Goal: Task Accomplishment & Management: Use online tool/utility

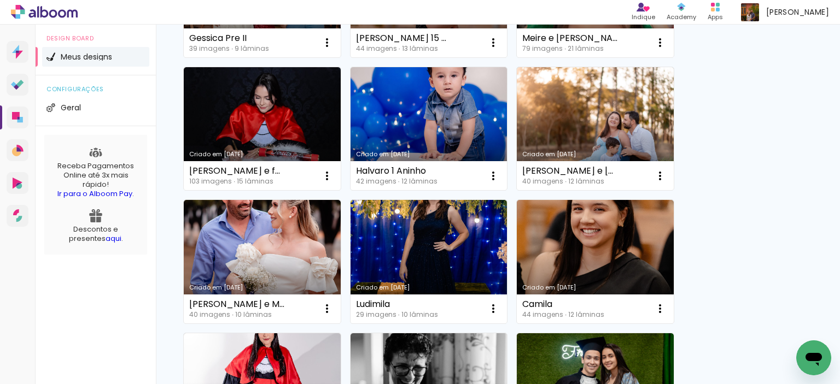
scroll to position [212, 0]
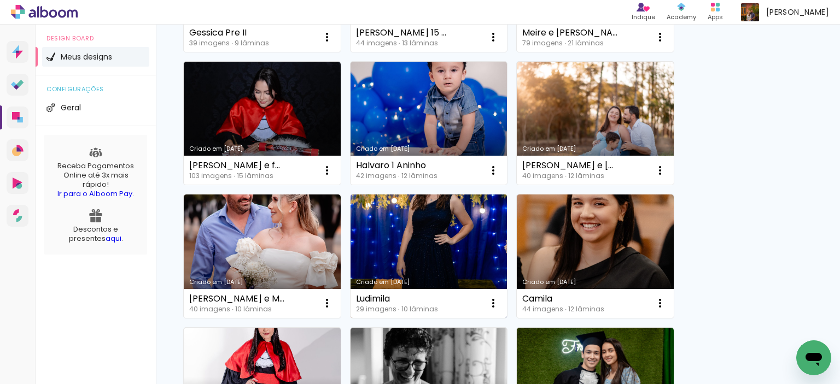
click at [428, 252] on link "Criado em [DATE]" at bounding box center [428, 257] width 157 height 124
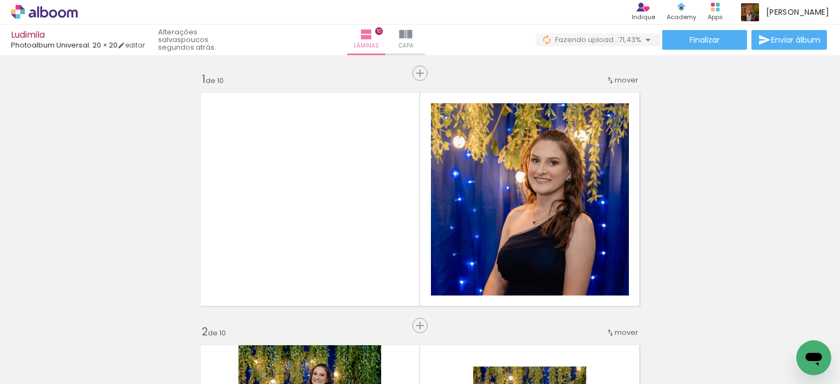
scroll to position [0, 1632]
click at [408, 72] on span "Inserir lâmina" at bounding box center [425, 73] width 43 height 7
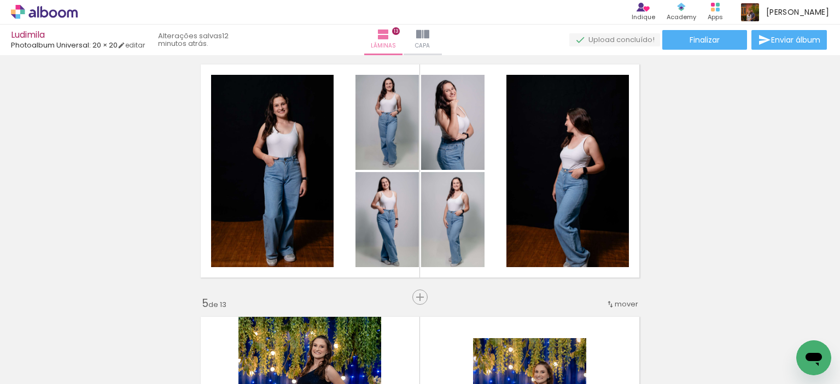
scroll to position [0, 1660]
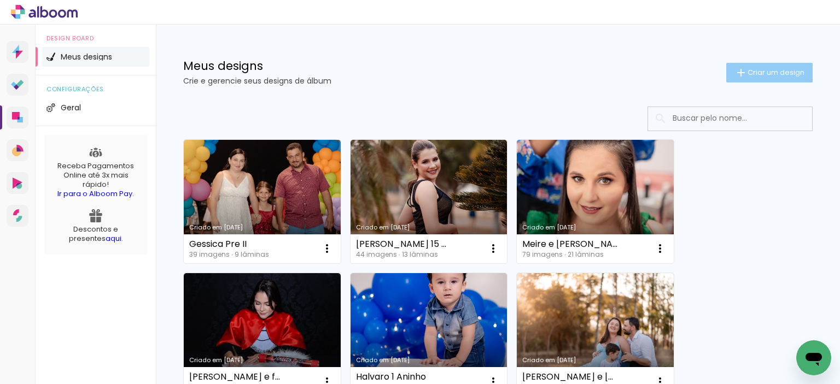
click at [774, 75] on span "Criar um design" at bounding box center [775, 72] width 57 height 7
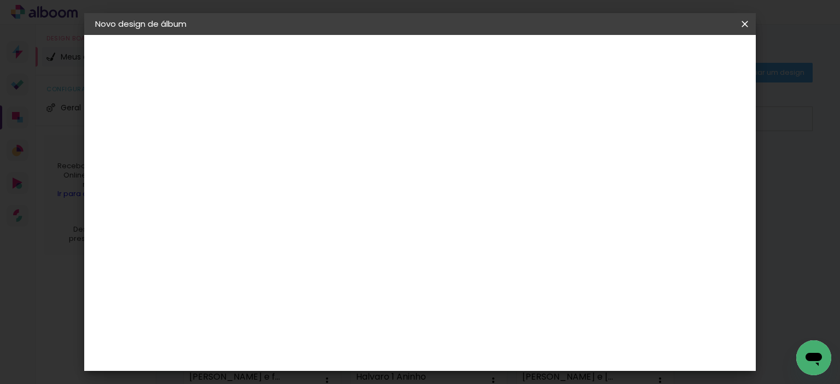
click at [274, 146] on input at bounding box center [274, 146] width 0 height 17
type input "[PERSON_NAME] 15 Anos"
type paper-input "[PERSON_NAME] 15 Anos"
click at [0, 0] on slot "Avançar" at bounding box center [0, 0] width 0 height 0
click at [357, 209] on input at bounding box center [302, 208] width 110 height 14
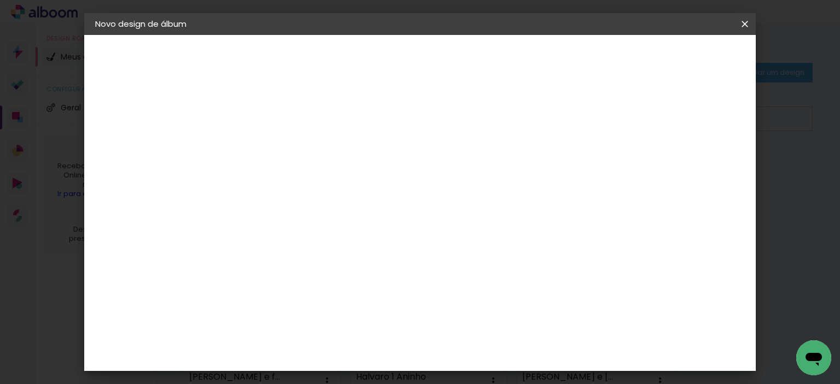
type input "f"
type input "photoalbum"
type paper-input "photoalbum"
click at [339, 238] on paper-item "Photoalbum Universal" at bounding box center [291, 249] width 96 height 28
click at [0, 0] on slot "Avançar" at bounding box center [0, 0] width 0 height 0
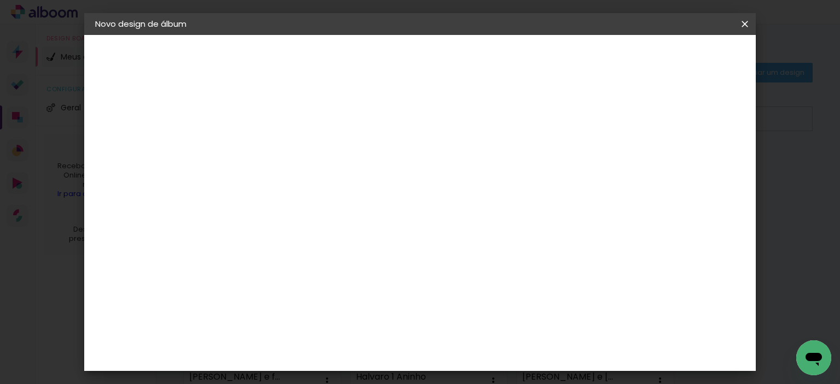
click at [317, 182] on input "text" at bounding box center [295, 190] width 43 height 17
click at [550, 180] on paper-item "Padrão" at bounding box center [491, 182] width 219 height 22
type input "Padrão"
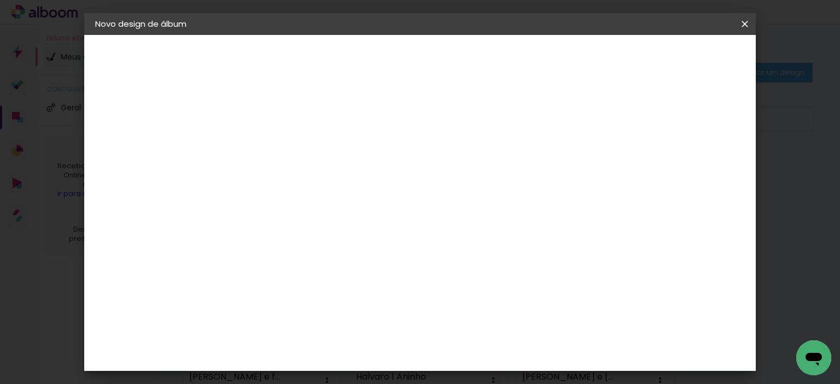
scroll to position [324, 0]
click at [0, 0] on slot "Avançar" at bounding box center [0, 0] width 0 height 0
click at [544, 54] on span "Iniciar design" at bounding box center [519, 58] width 50 height 8
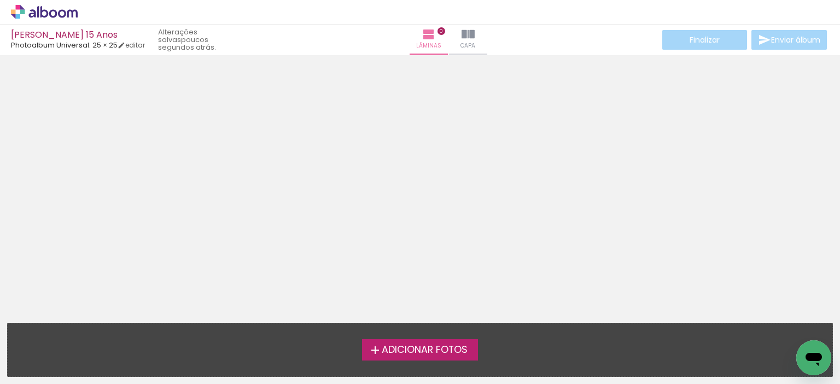
click at [400, 350] on span "Adicionar Fotos" at bounding box center [425, 351] width 86 height 10
click at [0, 0] on input "file" at bounding box center [0, 0] width 0 height 0
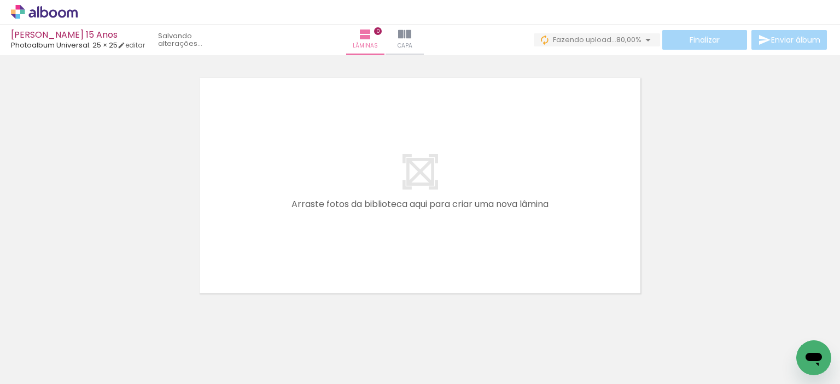
scroll to position [0, 38]
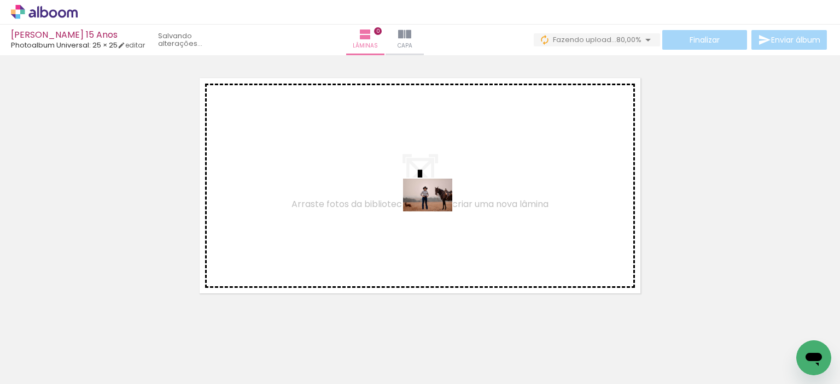
drag, startPoint x: 626, startPoint y: 353, endPoint x: 435, endPoint y: 209, distance: 238.6
click at [435, 209] on quentale-workspace at bounding box center [420, 192] width 840 height 384
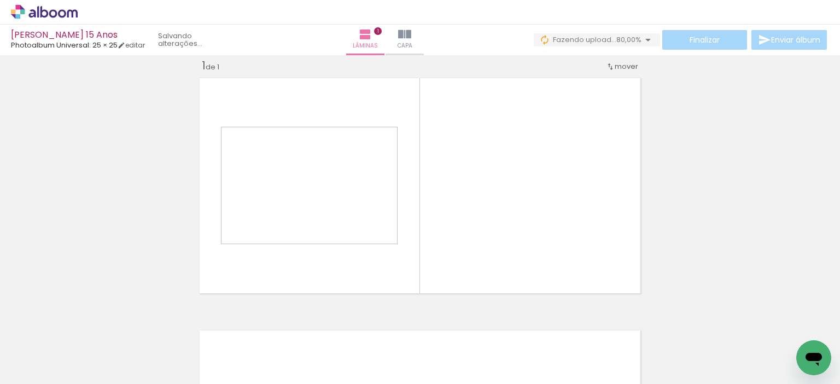
scroll to position [14, 0]
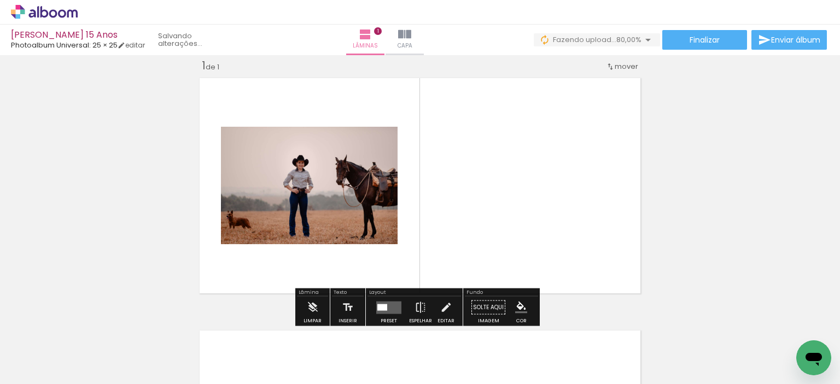
click at [390, 307] on quentale-layouter at bounding box center [388, 307] width 25 height 13
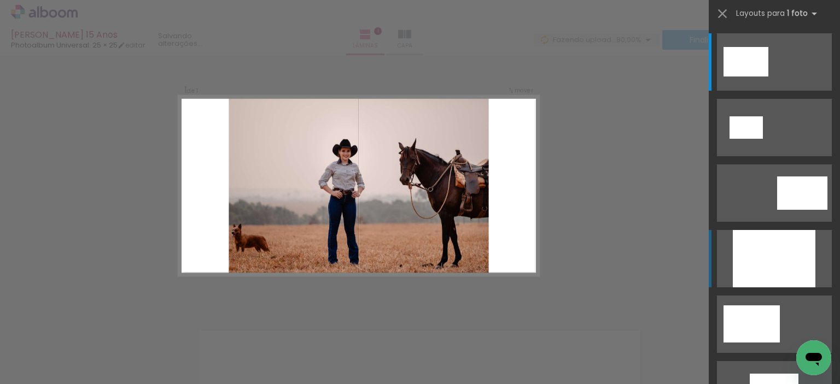
click at [761, 263] on div at bounding box center [774, 258] width 83 height 57
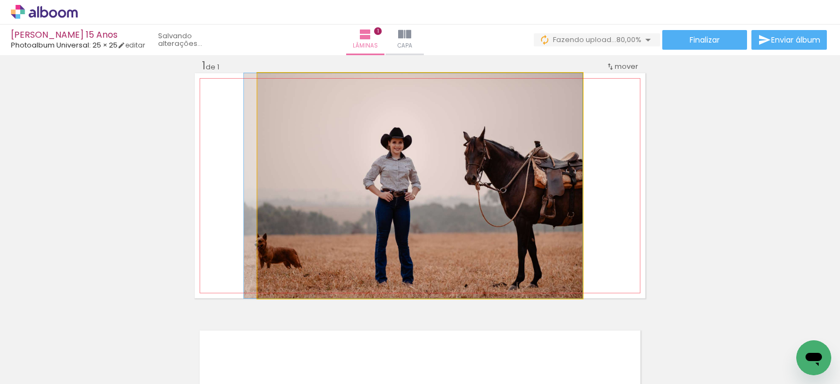
drag, startPoint x: 475, startPoint y: 206, endPoint x: 465, endPoint y: 206, distance: 9.3
drag, startPoint x: 517, startPoint y: 230, endPoint x: 480, endPoint y: 236, distance: 37.7
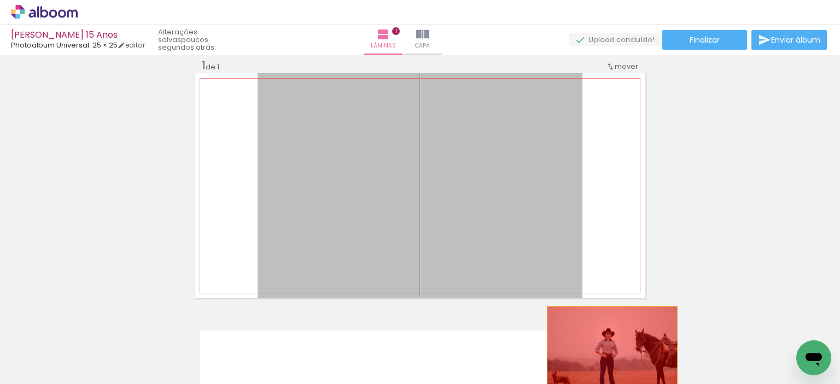
drag, startPoint x: 457, startPoint y: 206, endPoint x: 608, endPoint y: 352, distance: 210.0
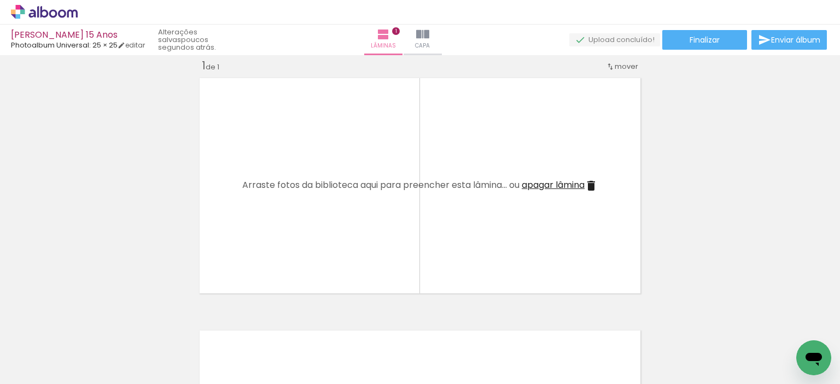
scroll to position [0, 0]
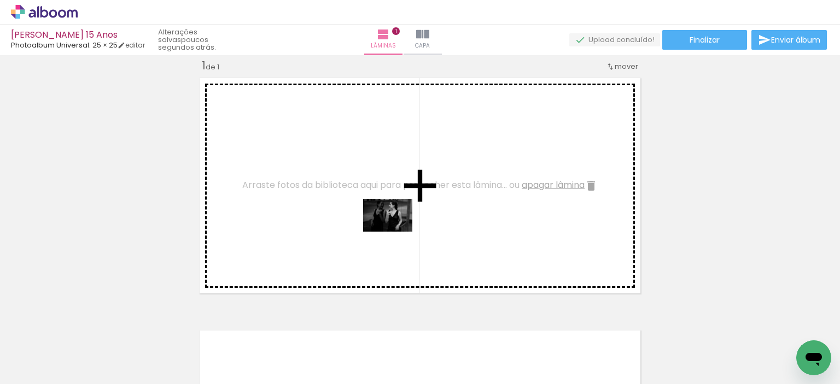
drag, startPoint x: 242, startPoint y: 349, endPoint x: 397, endPoint y: 231, distance: 194.7
click at [397, 231] on quentale-workspace at bounding box center [420, 192] width 840 height 384
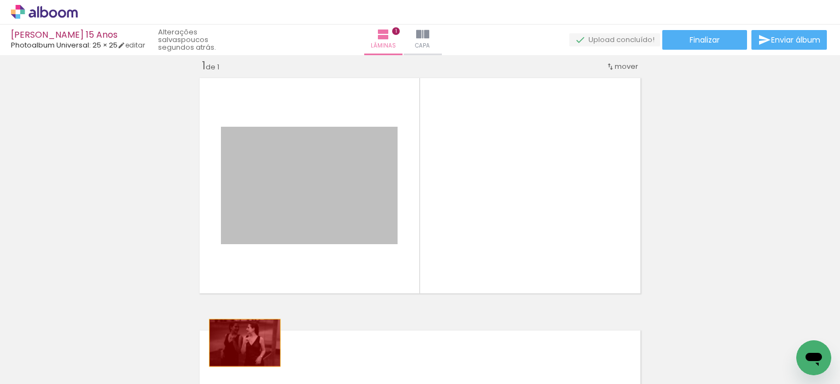
drag, startPoint x: 293, startPoint y: 186, endPoint x: 241, endPoint y: 343, distance: 165.0
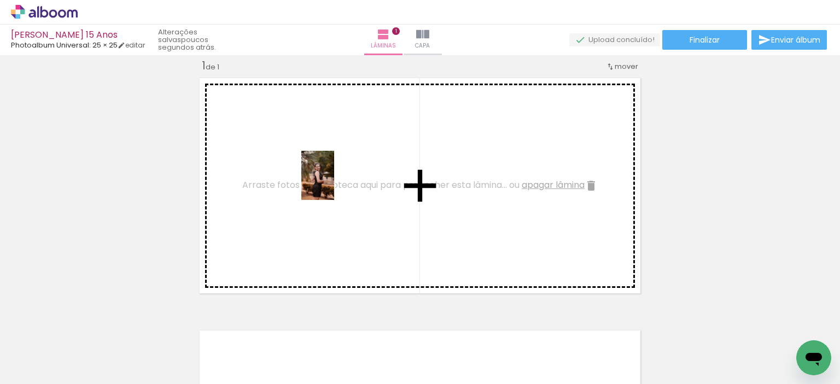
drag, startPoint x: 107, startPoint y: 346, endPoint x: 337, endPoint y: 192, distance: 276.8
click at [335, 184] on quentale-workspace at bounding box center [420, 192] width 840 height 384
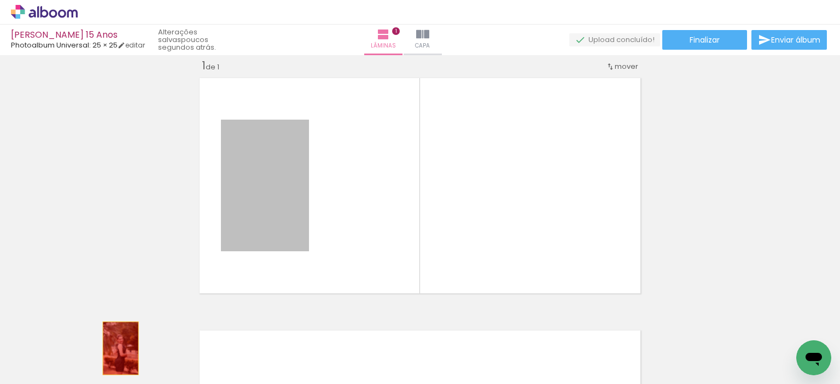
drag, startPoint x: 276, startPoint y: 186, endPoint x: 116, endPoint y: 348, distance: 227.0
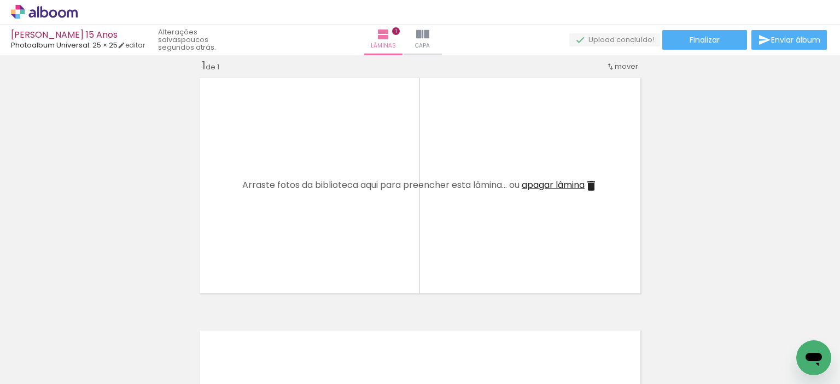
scroll to position [0, 477]
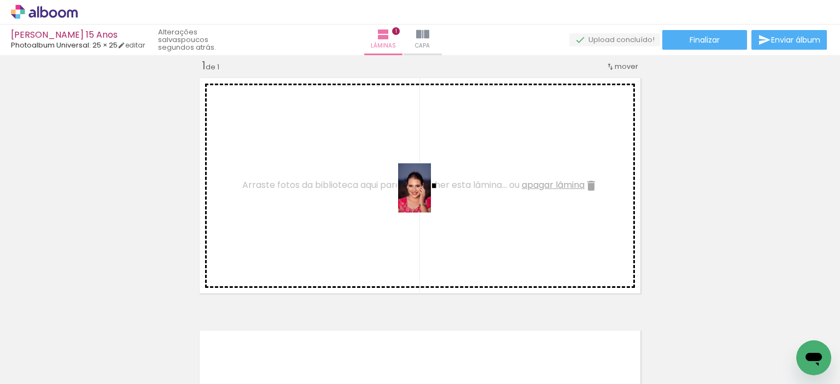
drag, startPoint x: 791, startPoint y: 362, endPoint x: 431, endPoint y: 196, distance: 396.1
click at [431, 196] on quentale-workspace at bounding box center [420, 192] width 840 height 384
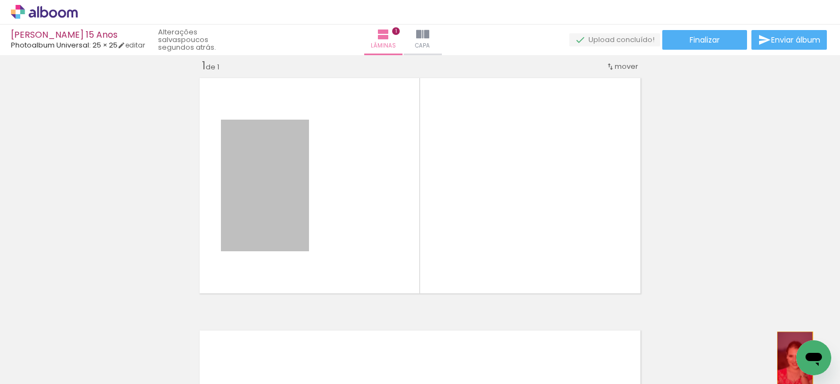
drag, startPoint x: 277, startPoint y: 211, endPoint x: 791, endPoint y: 358, distance: 534.8
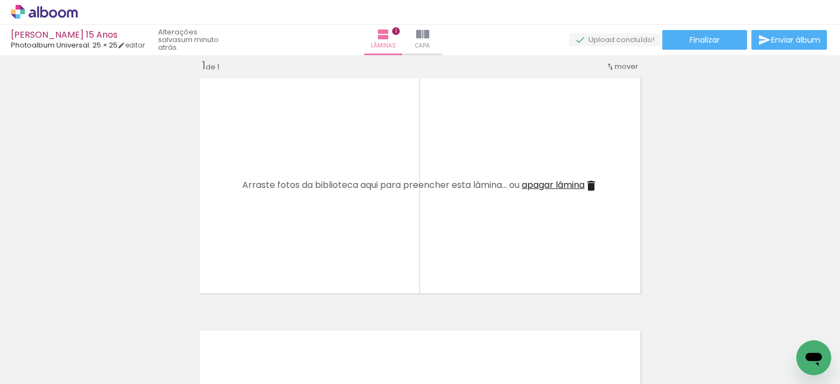
scroll to position [0, 380]
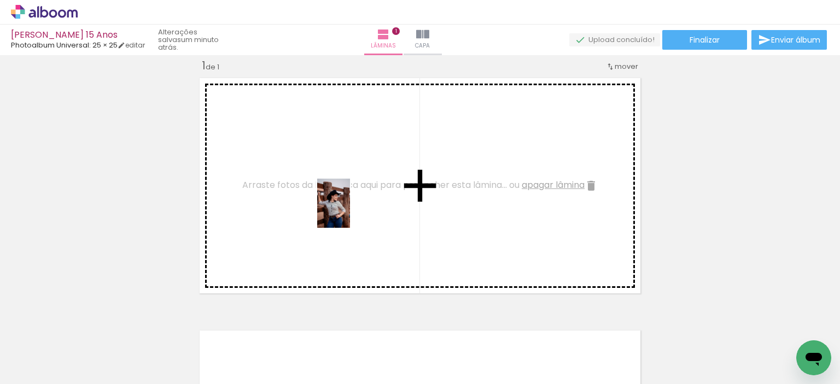
drag, startPoint x: 470, startPoint y: 355, endPoint x: 339, endPoint y: 196, distance: 206.3
click at [339, 196] on quentale-workspace at bounding box center [420, 192] width 840 height 384
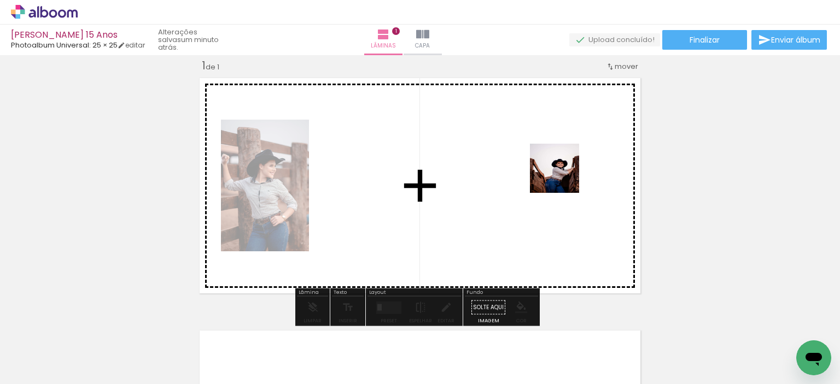
drag, startPoint x: 535, startPoint y: 346, endPoint x: 558, endPoint y: 182, distance: 166.3
click at [562, 178] on quentale-workspace at bounding box center [420, 192] width 840 height 384
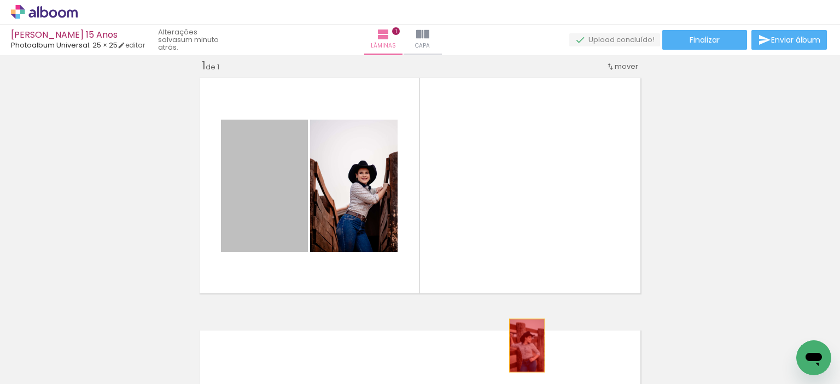
drag, startPoint x: 272, startPoint y: 207, endPoint x: 523, endPoint y: 346, distance: 286.1
click at [523, 346] on quentale-workspace at bounding box center [420, 192] width 840 height 384
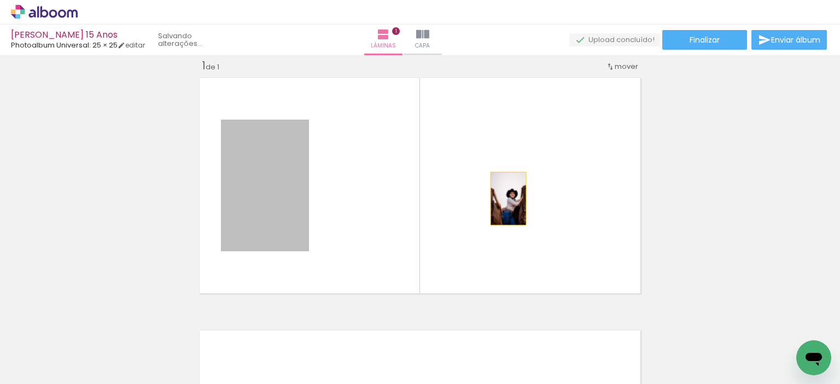
drag, startPoint x: 278, startPoint y: 205, endPoint x: 504, endPoint y: 198, distance: 226.5
click at [504, 198] on quentale-layouter at bounding box center [420, 185] width 451 height 225
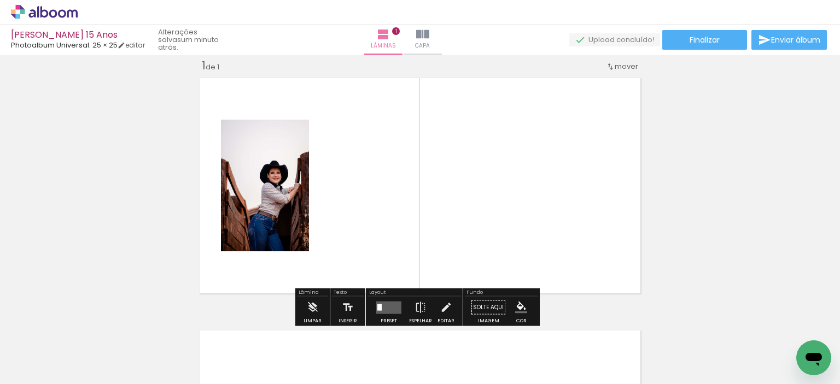
click at [387, 308] on quentale-layouter at bounding box center [388, 307] width 25 height 13
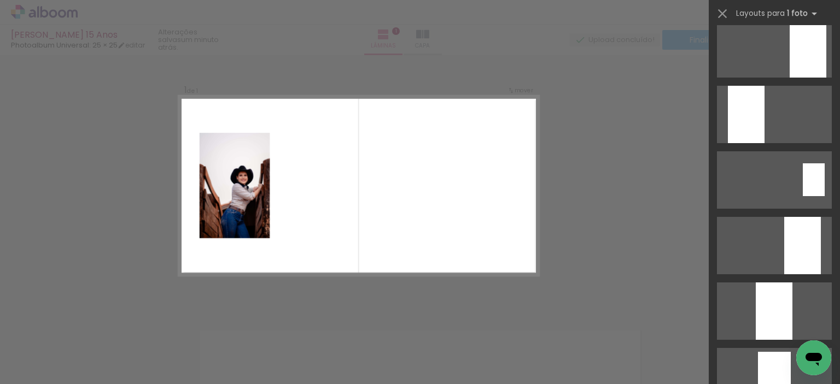
scroll to position [361, 0]
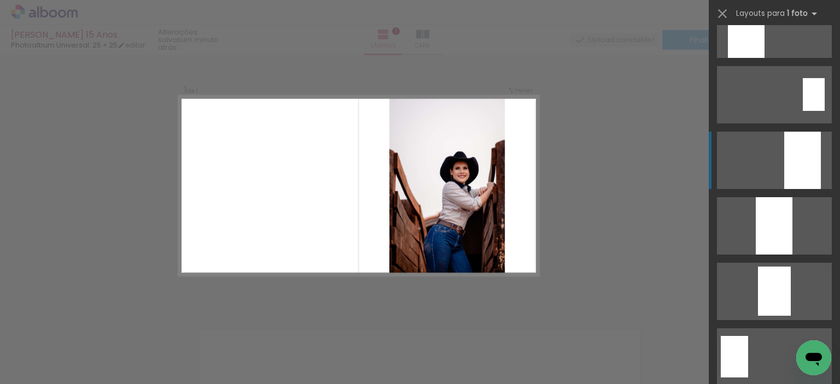
click at [800, 155] on div at bounding box center [802, 160] width 37 height 57
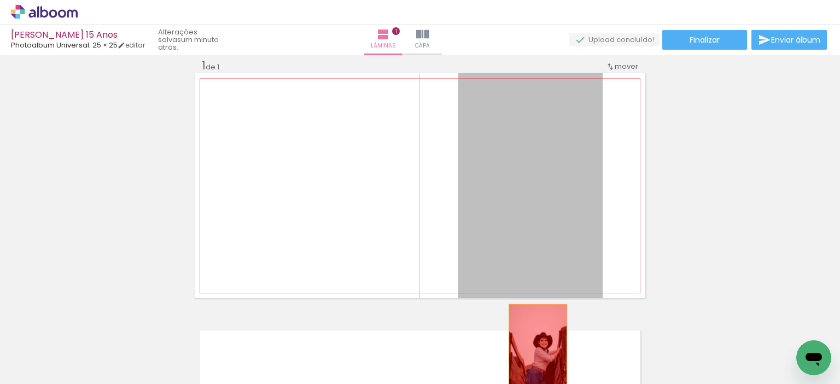
drag, startPoint x: 550, startPoint y: 182, endPoint x: 533, endPoint y: 352, distance: 170.8
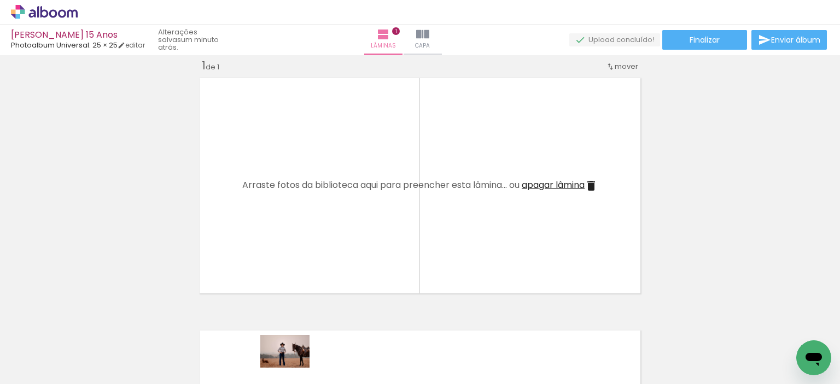
drag, startPoint x: 284, startPoint y: 353, endPoint x: 293, endPoint y: 368, distance: 17.4
click at [293, 366] on div at bounding box center [281, 348] width 54 height 36
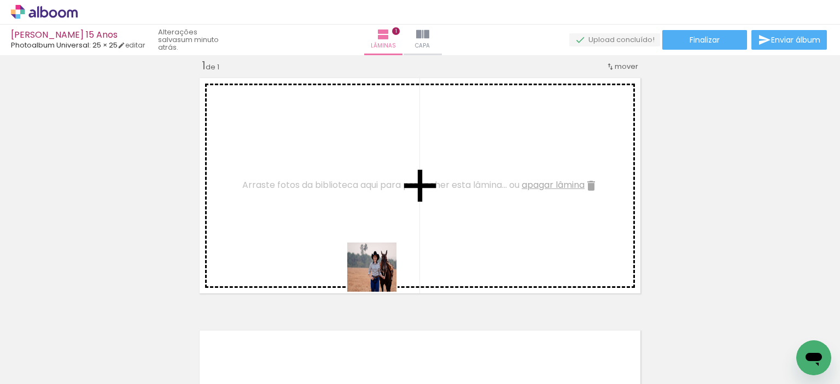
drag, startPoint x: 353, startPoint y: 354, endPoint x: 400, endPoint y: 206, distance: 154.9
click at [400, 206] on quentale-workspace at bounding box center [420, 192] width 840 height 384
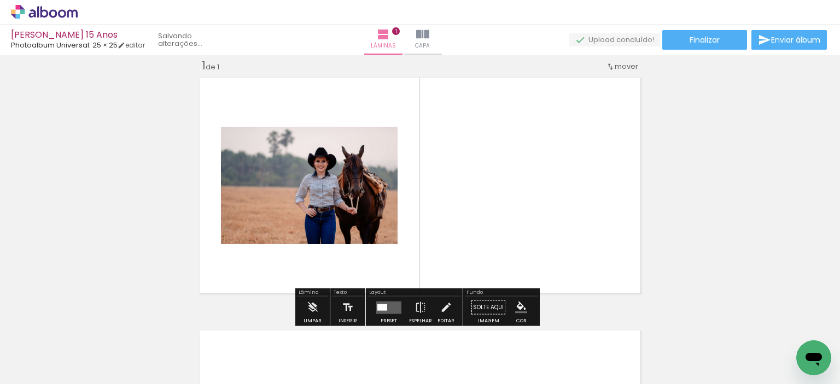
click at [384, 309] on div at bounding box center [382, 307] width 10 height 7
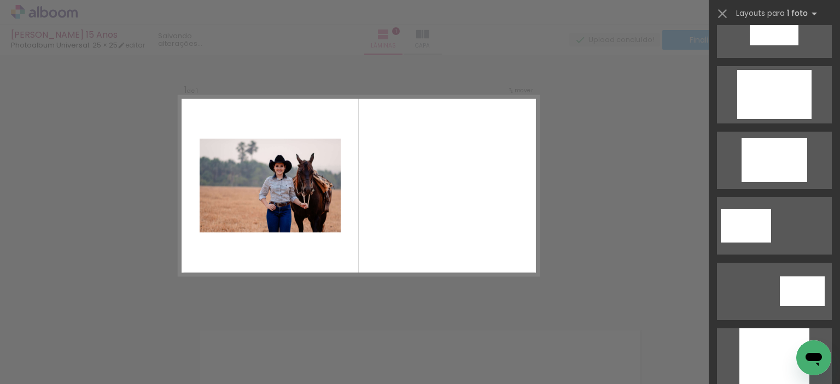
scroll to position [0, 0]
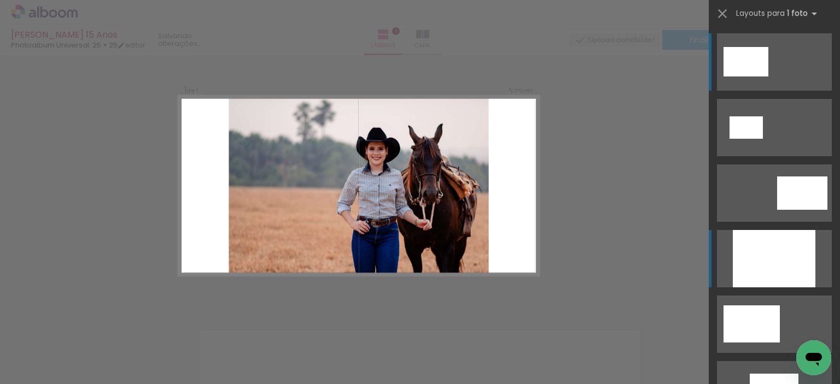
click at [774, 253] on div at bounding box center [774, 258] width 83 height 57
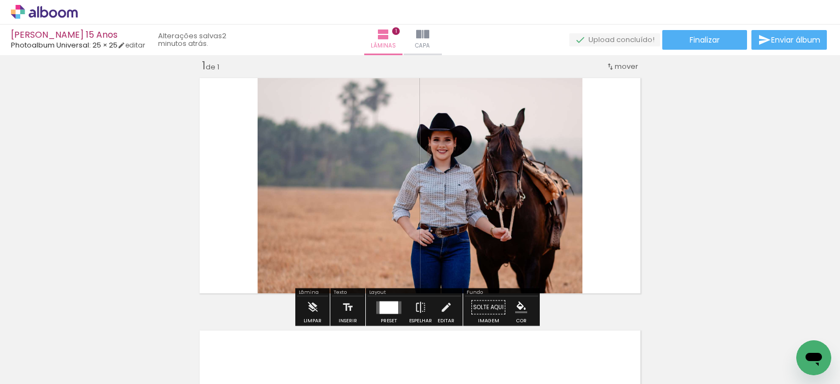
click at [391, 313] on div at bounding box center [388, 307] width 19 height 13
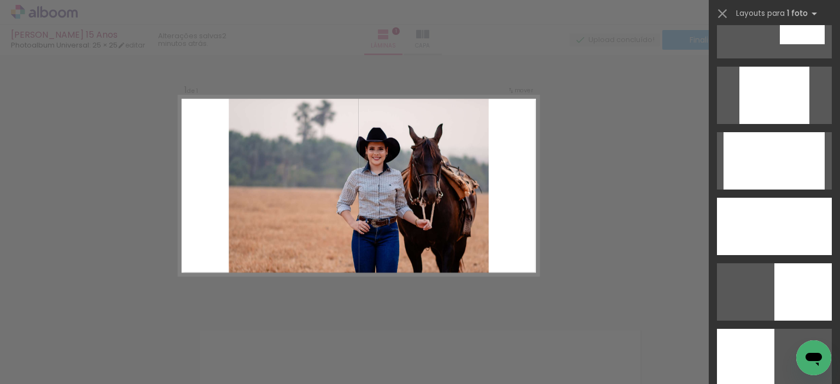
scroll to position [633, 0]
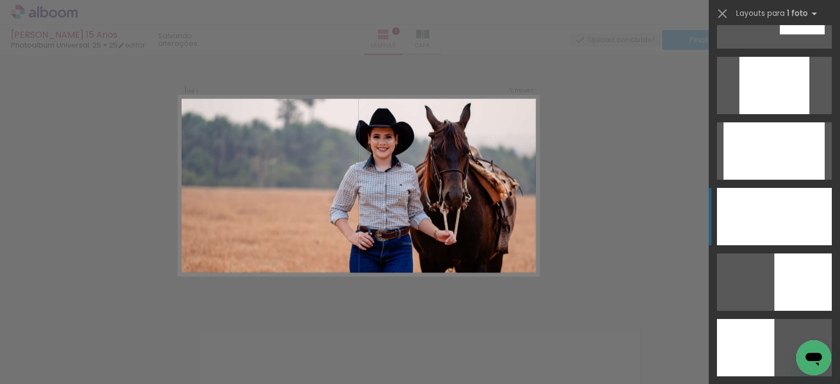
click at [809, 215] on div at bounding box center [774, 216] width 115 height 57
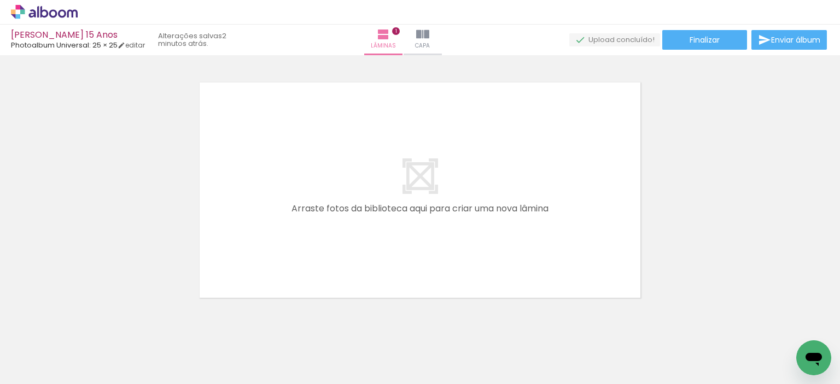
scroll to position [258, 0]
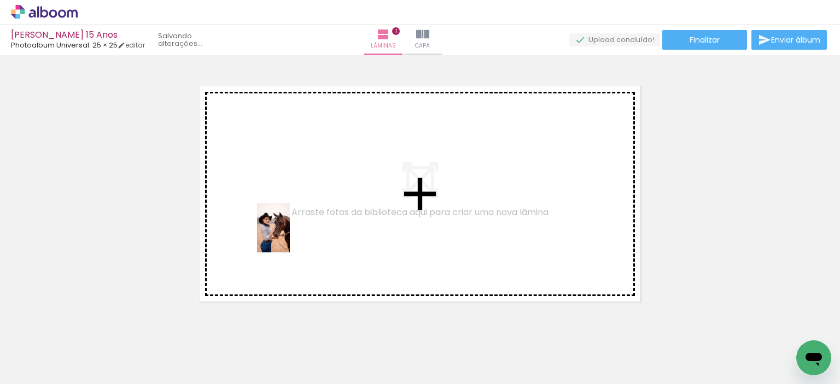
drag, startPoint x: 224, startPoint y: 357, endPoint x: 290, endPoint y: 236, distance: 137.0
click at [290, 236] on quentale-workspace at bounding box center [420, 192] width 840 height 384
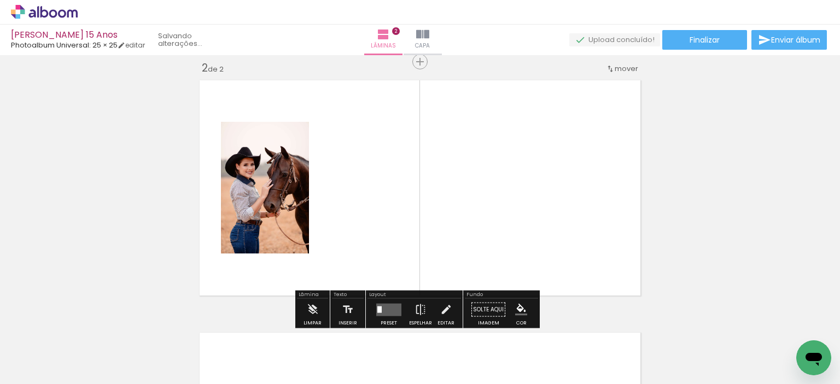
scroll to position [266, 0]
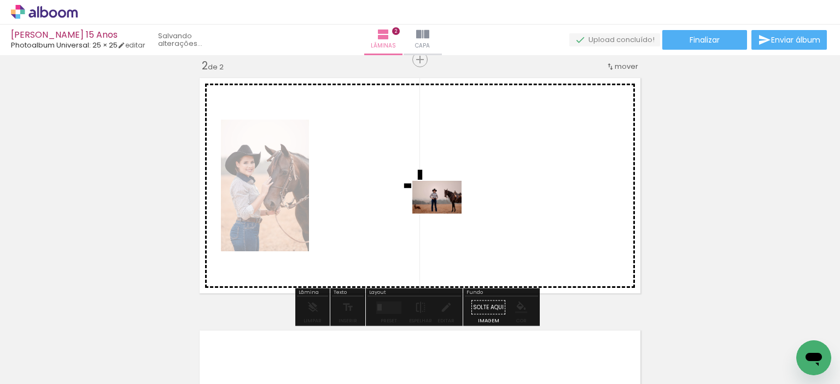
drag, startPoint x: 290, startPoint y: 358, endPoint x: 445, endPoint y: 214, distance: 212.0
click at [445, 214] on quentale-workspace at bounding box center [420, 192] width 840 height 384
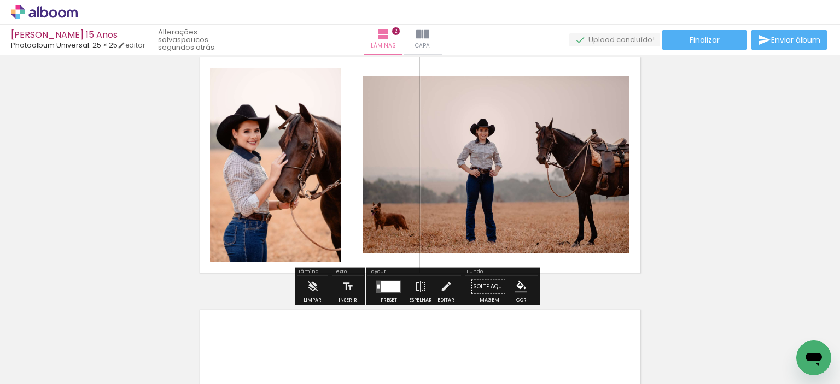
scroll to position [296, 0]
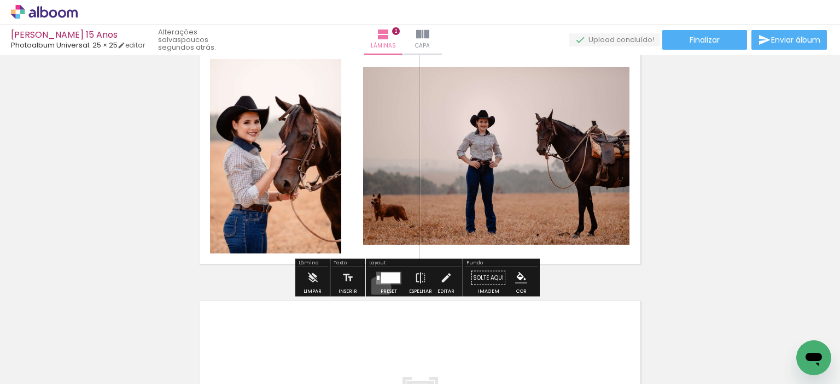
click at [377, 288] on div at bounding box center [389, 278] width 30 height 22
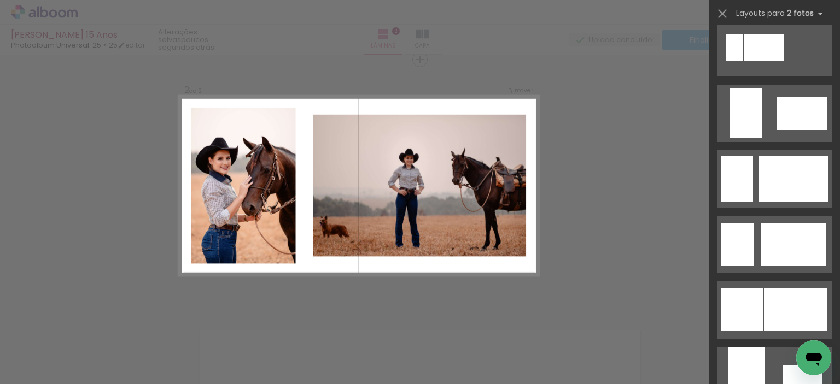
scroll to position [744, 0]
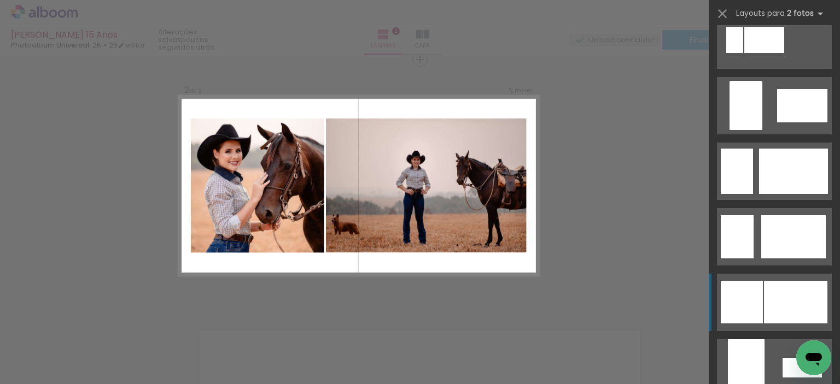
click at [799, 293] on div at bounding box center [795, 302] width 63 height 43
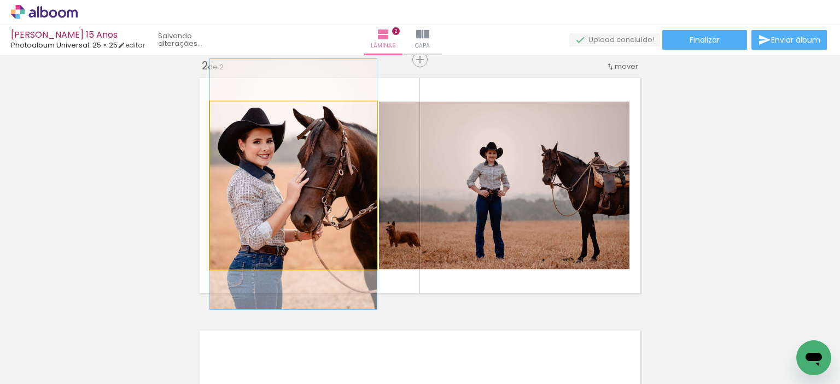
drag, startPoint x: 317, startPoint y: 200, endPoint x: 308, endPoint y: 198, distance: 8.8
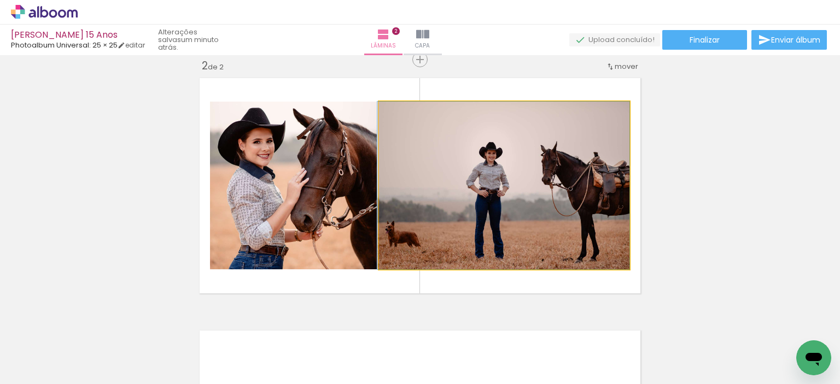
drag, startPoint x: 553, startPoint y: 205, endPoint x: 522, endPoint y: 200, distance: 31.5
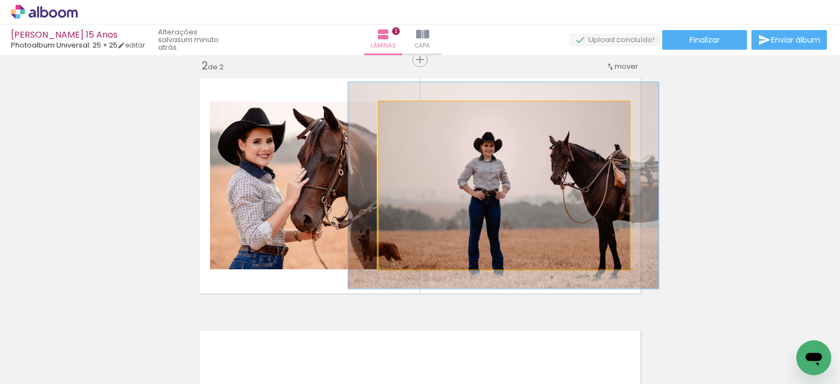
drag, startPoint x: 402, startPoint y: 115, endPoint x: 411, endPoint y: 116, distance: 8.8
type paper-slider "123"
click at [411, 116] on div at bounding box center [413, 113] width 10 height 10
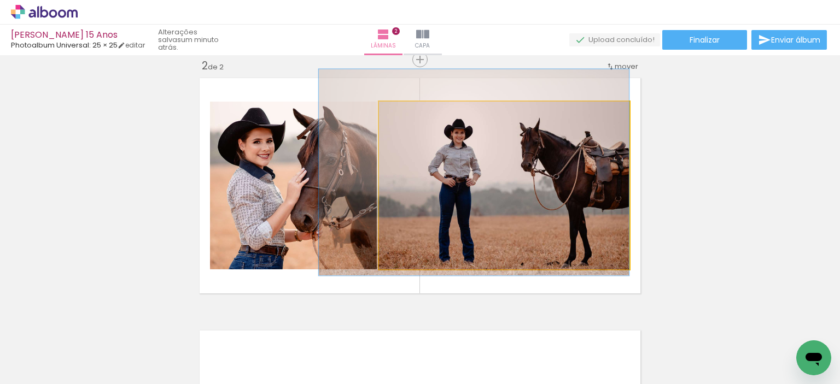
drag, startPoint x: 512, startPoint y: 180, endPoint x: 474, endPoint y: 167, distance: 39.9
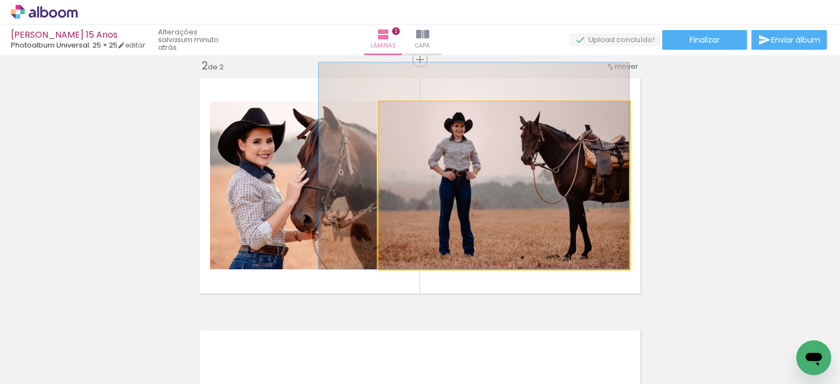
drag, startPoint x: 508, startPoint y: 182, endPoint x: 500, endPoint y: 173, distance: 12.4
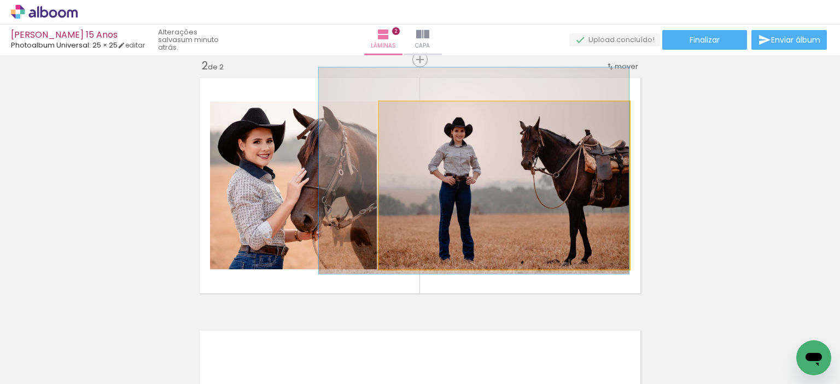
drag, startPoint x: 551, startPoint y: 188, endPoint x: 548, endPoint y: 193, distance: 5.6
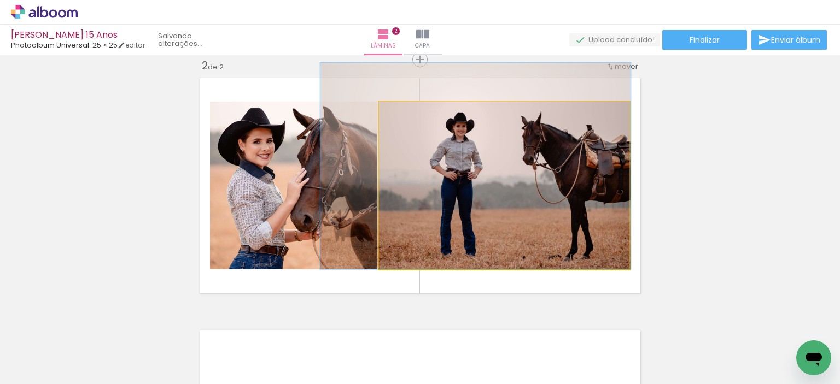
drag, startPoint x: 501, startPoint y: 209, endPoint x: 503, endPoint y: 203, distance: 6.2
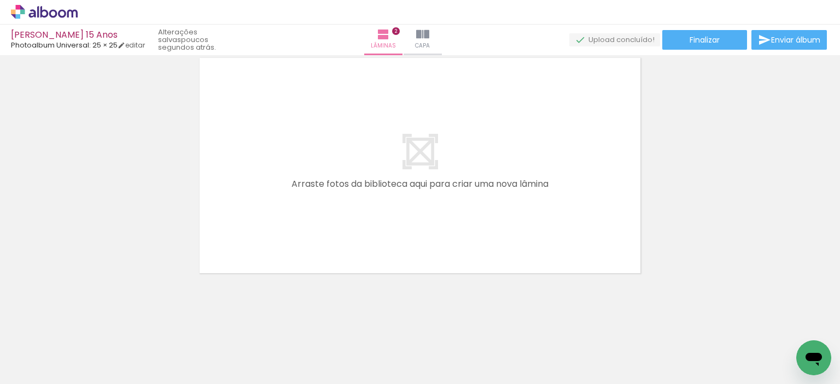
scroll to position [0, 192]
drag, startPoint x: 341, startPoint y: 279, endPoint x: 336, endPoint y: 207, distance: 72.3
click at [336, 207] on quentale-workspace at bounding box center [420, 192] width 840 height 384
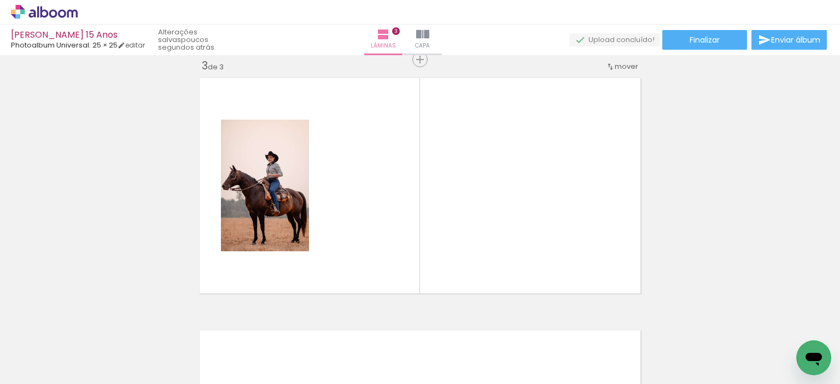
scroll to position [0, 433]
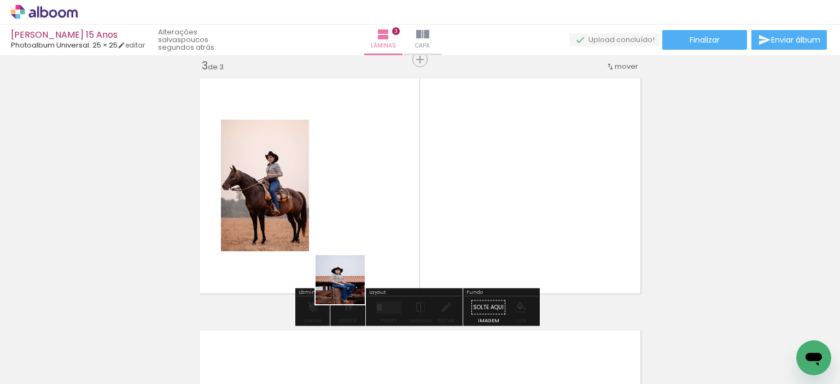
drag, startPoint x: 361, startPoint y: 355, endPoint x: 353, endPoint y: 226, distance: 128.8
click at [353, 226] on quentale-workspace at bounding box center [420, 192] width 840 height 384
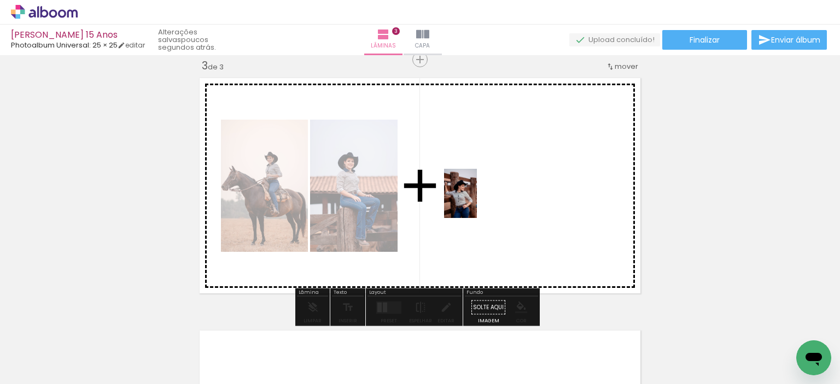
drag, startPoint x: 421, startPoint y: 350, endPoint x: 477, endPoint y: 202, distance: 158.8
click at [477, 202] on quentale-workspace at bounding box center [420, 192] width 840 height 384
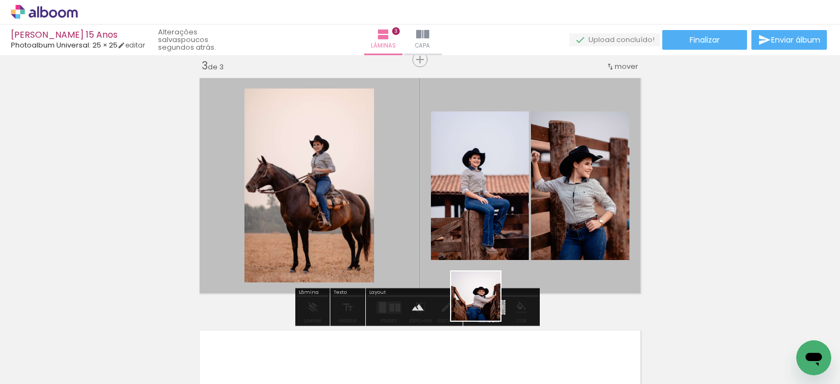
drag, startPoint x: 482, startPoint y: 352, endPoint x: 492, endPoint y: 217, distance: 135.9
click at [490, 209] on quentale-workspace at bounding box center [420, 192] width 840 height 384
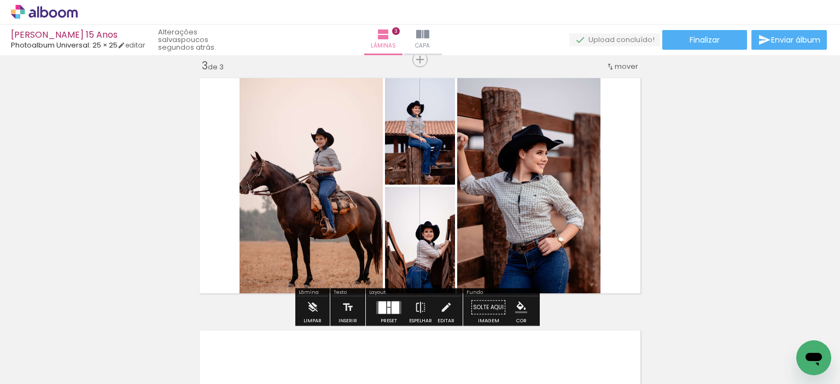
drag, startPoint x: 382, startPoint y: 305, endPoint x: 437, endPoint y: 302, distance: 55.8
click at [382, 305] on div at bounding box center [382, 307] width 8 height 13
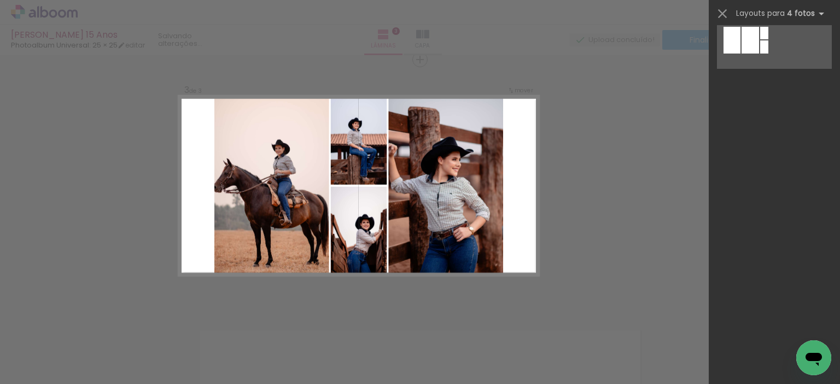
scroll to position [0, 0]
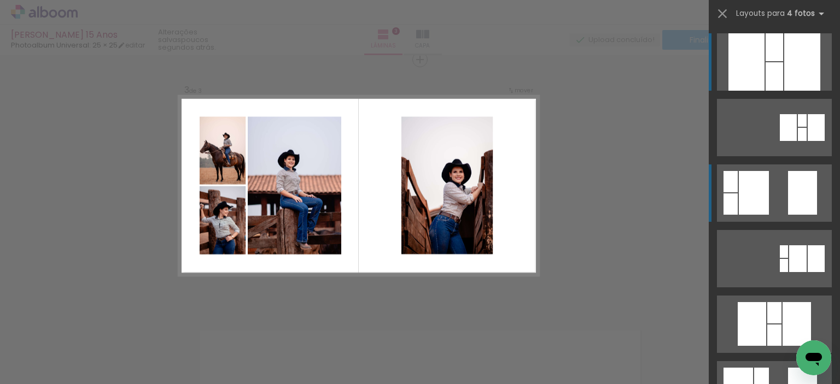
click at [814, 189] on quentale-layouter at bounding box center [774, 193] width 115 height 57
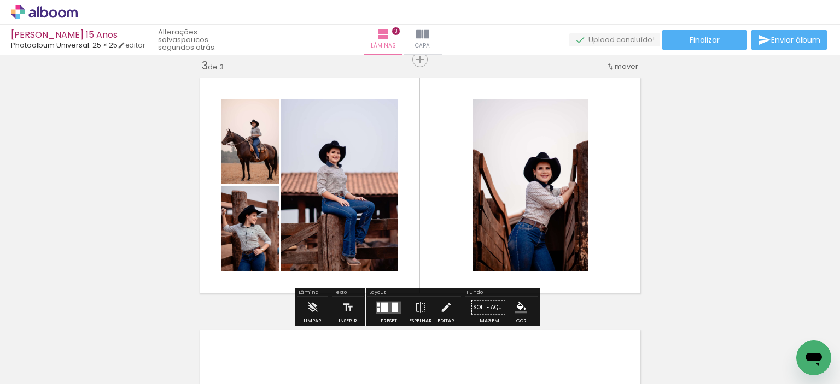
click at [394, 308] on div at bounding box center [395, 307] width 7 height 10
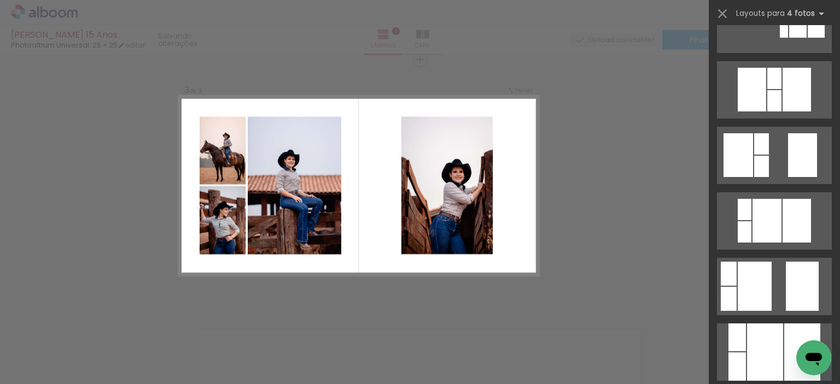
scroll to position [203, 0]
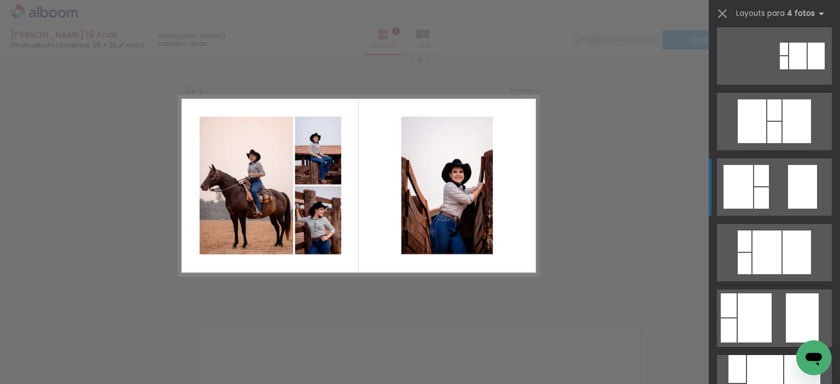
click at [794, 190] on div at bounding box center [802, 187] width 29 height 44
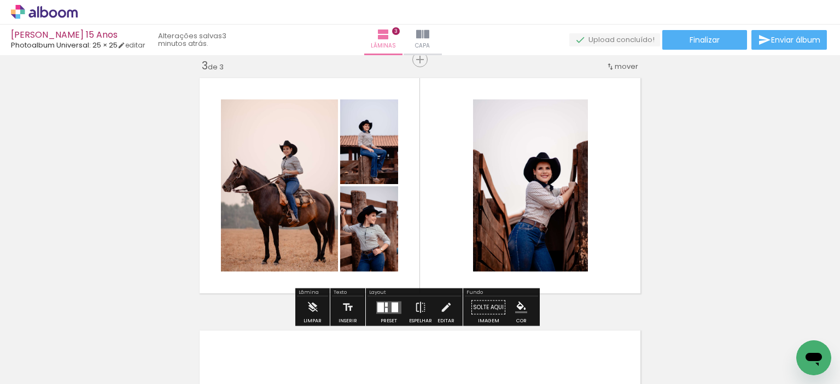
click at [396, 313] on div at bounding box center [389, 308] width 30 height 22
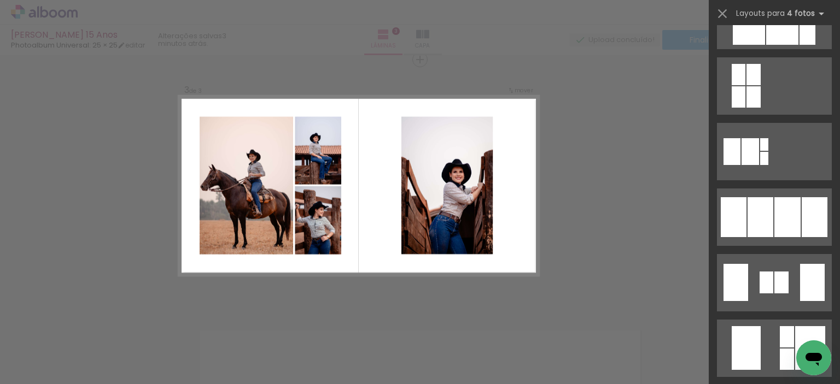
scroll to position [728, 0]
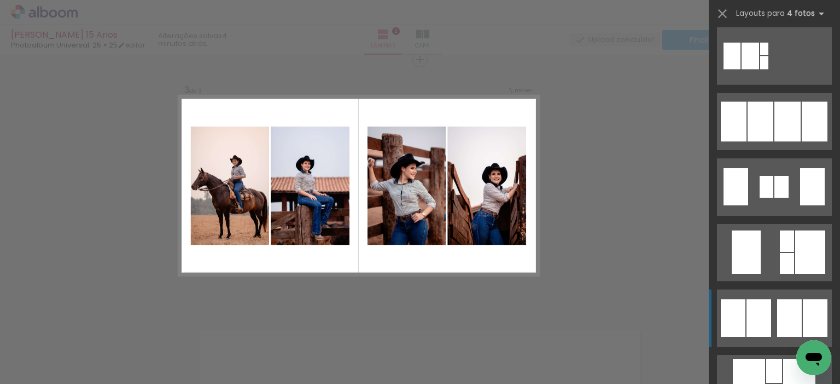
click at [758, 316] on div at bounding box center [758, 319] width 25 height 38
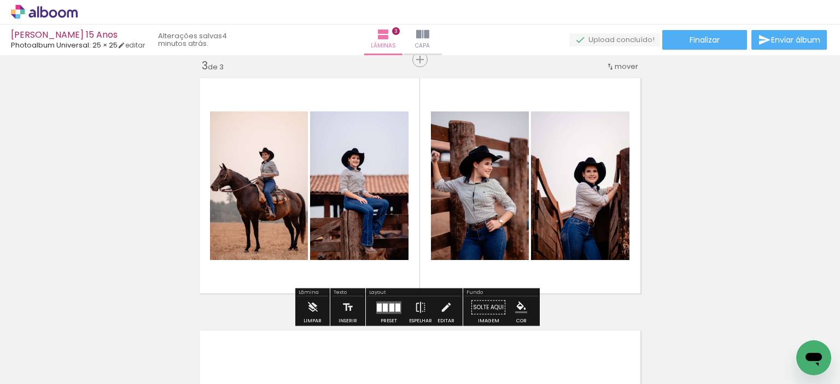
click at [390, 306] on div at bounding box center [391, 307] width 5 height 8
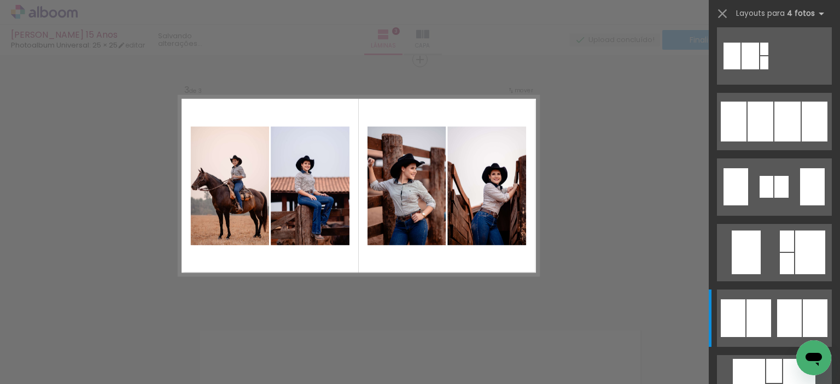
scroll to position [919, 0]
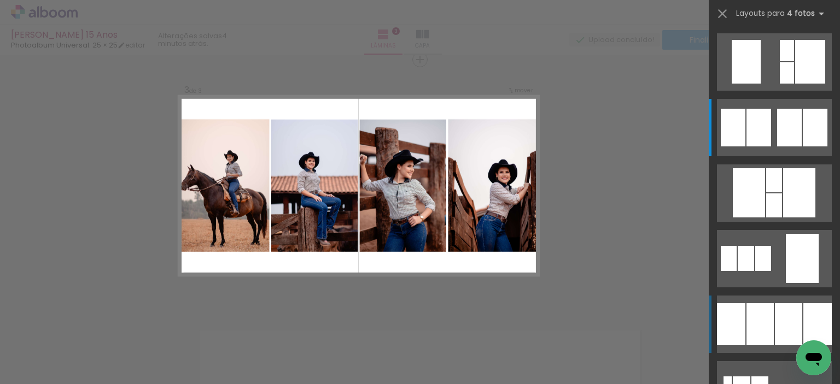
click at [766, 319] on div at bounding box center [759, 324] width 27 height 42
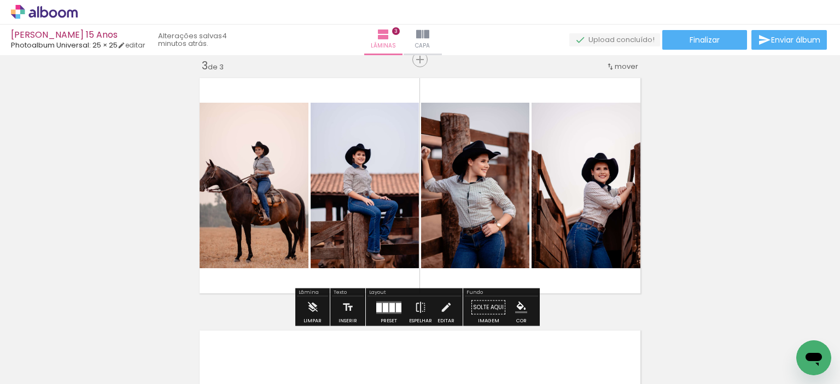
drag, startPoint x: 390, startPoint y: 308, endPoint x: 424, endPoint y: 303, distance: 33.7
click at [392, 309] on quentale-layouter at bounding box center [388, 307] width 25 height 13
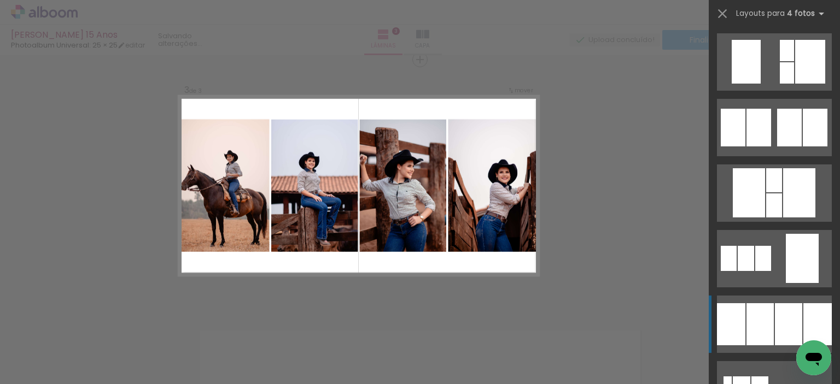
scroll to position [1181, 0]
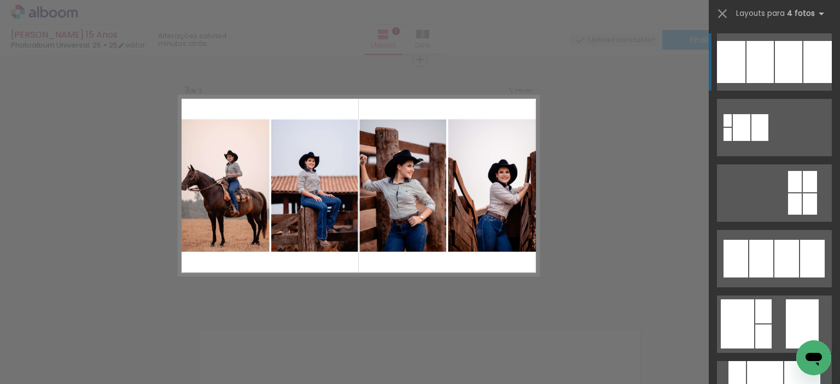
click at [630, 157] on div "Confirmar Cancelar" at bounding box center [420, 54] width 840 height 1037
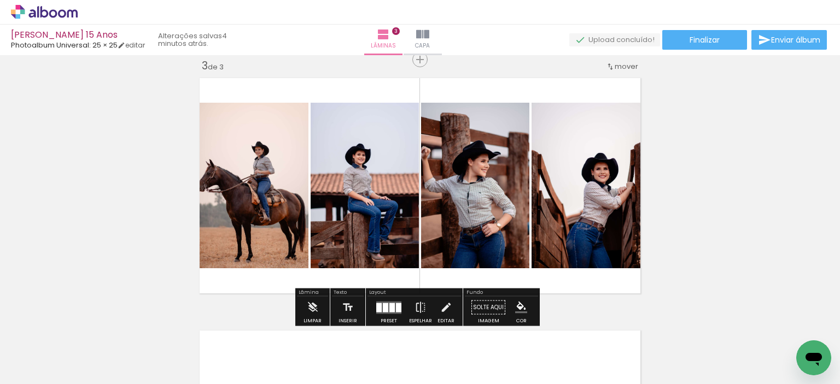
click at [235, 201] on quentale-photo at bounding box center [252, 186] width 114 height 166
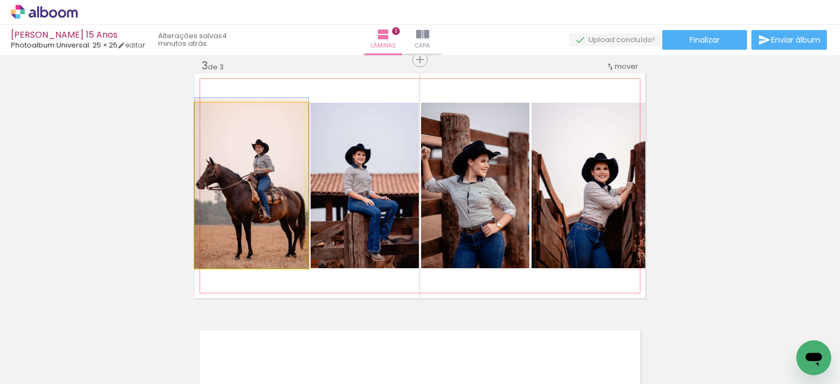
drag, startPoint x: 235, startPoint y: 201, endPoint x: 252, endPoint y: 197, distance: 17.3
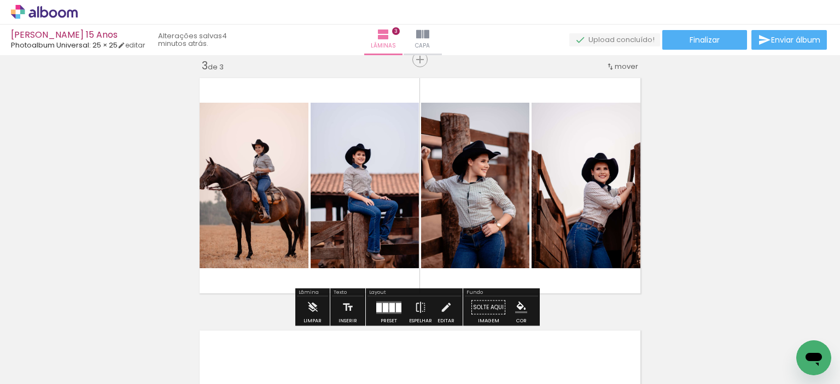
click at [389, 306] on div at bounding box center [391, 307] width 5 height 9
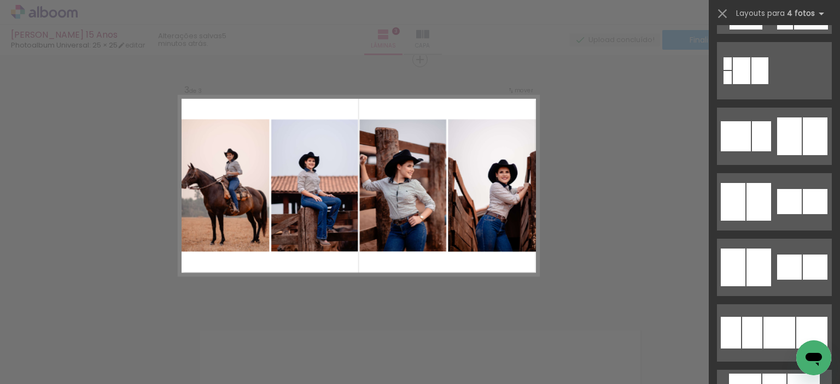
scroll to position [2911, 0]
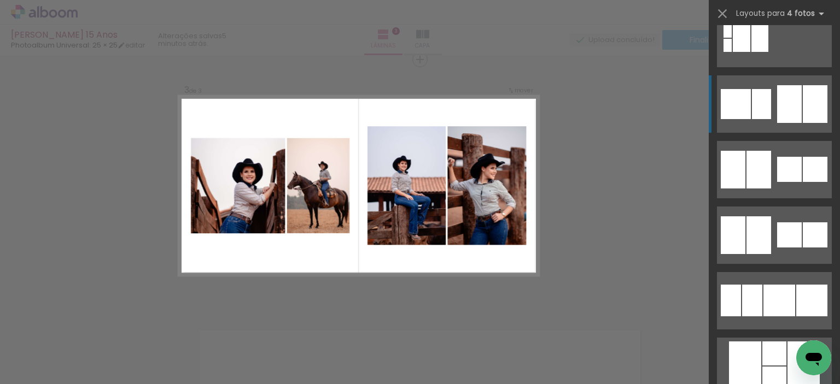
click at [780, 102] on div at bounding box center [789, 104] width 25 height 38
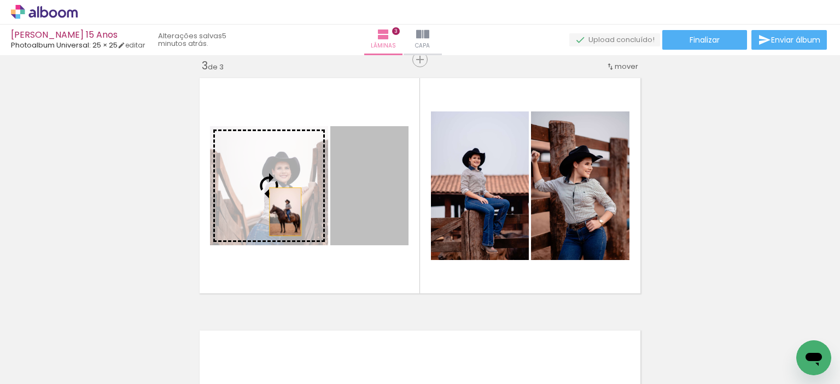
drag, startPoint x: 371, startPoint y: 212, endPoint x: 281, endPoint y: 212, distance: 90.2
click at [0, 0] on slot at bounding box center [0, 0] width 0 height 0
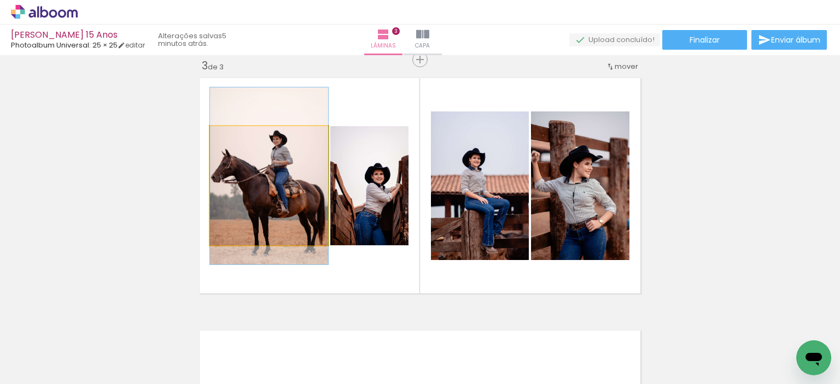
drag, startPoint x: 297, startPoint y: 209, endPoint x: 299, endPoint y: 200, distance: 10.0
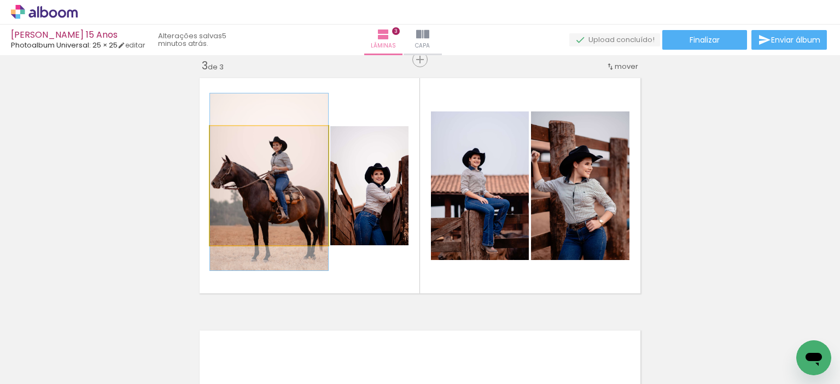
drag, startPoint x: 306, startPoint y: 199, endPoint x: 306, endPoint y: 205, distance: 6.0
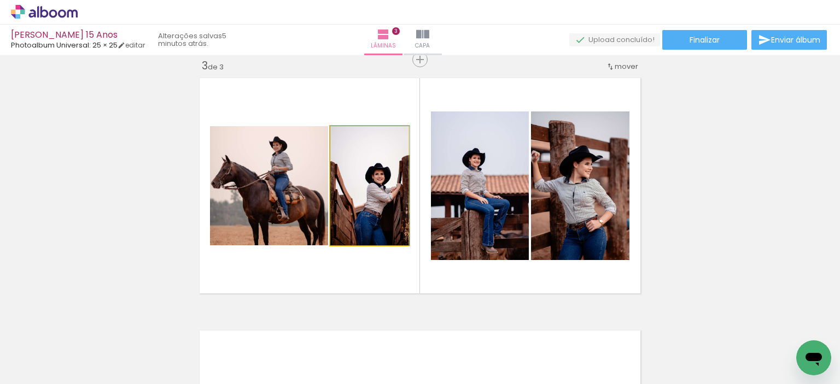
drag, startPoint x: 382, startPoint y: 198, endPoint x: 383, endPoint y: 190, distance: 8.8
drag, startPoint x: 383, startPoint y: 190, endPoint x: 363, endPoint y: 190, distance: 19.7
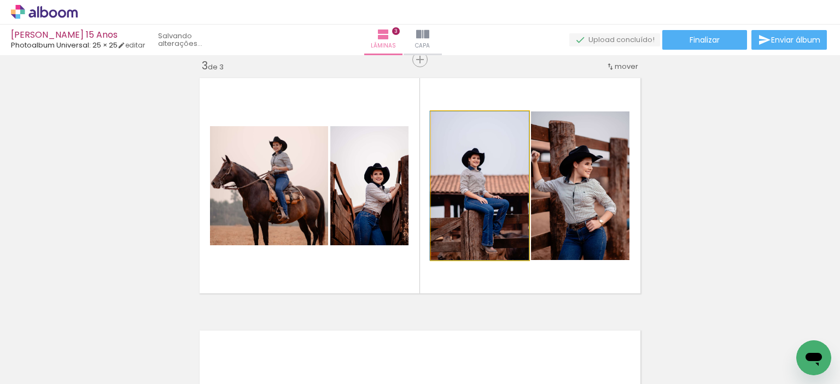
drag, startPoint x: 451, startPoint y: 199, endPoint x: 436, endPoint y: 189, distance: 18.1
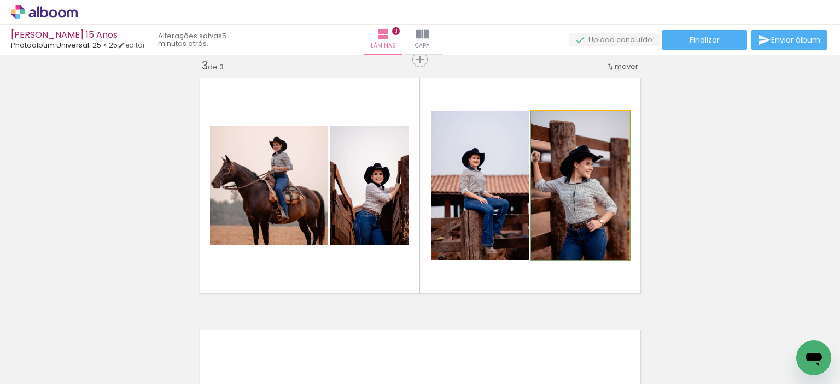
drag, startPoint x: 562, startPoint y: 188, endPoint x: 586, endPoint y: 188, distance: 24.1
drag, startPoint x: 599, startPoint y: 191, endPoint x: 621, endPoint y: 174, distance: 27.7
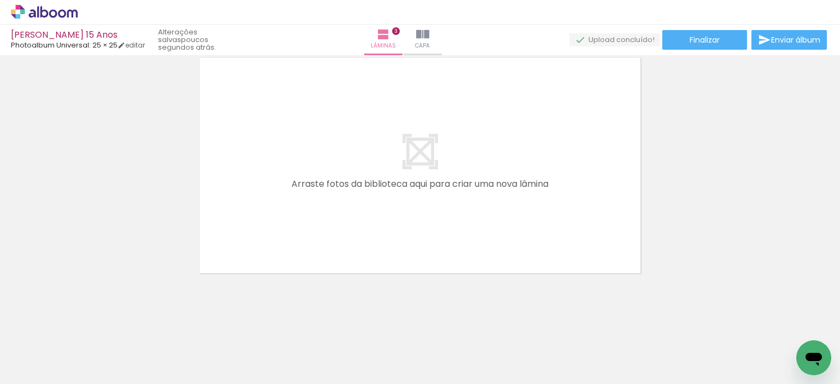
scroll to position [0, 0]
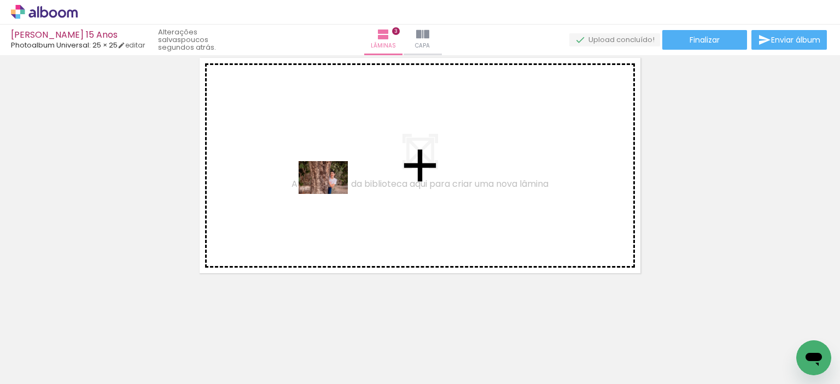
drag, startPoint x: 359, startPoint y: 358, endPoint x: 331, endPoint y: 194, distance: 166.3
click at [331, 194] on quentale-workspace at bounding box center [420, 192] width 840 height 384
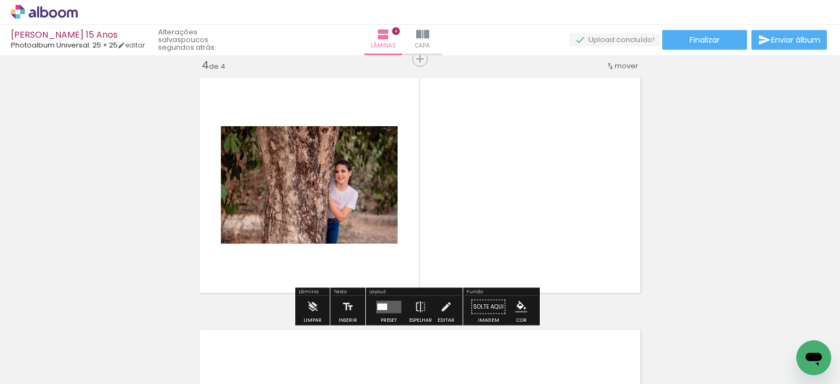
scroll to position [772, 0]
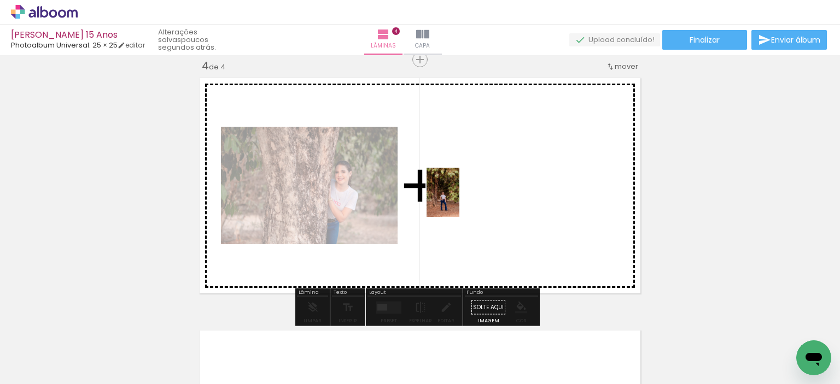
drag, startPoint x: 417, startPoint y: 355, endPoint x: 459, endPoint y: 201, distance: 160.0
click at [459, 201] on quentale-workspace at bounding box center [420, 192] width 840 height 384
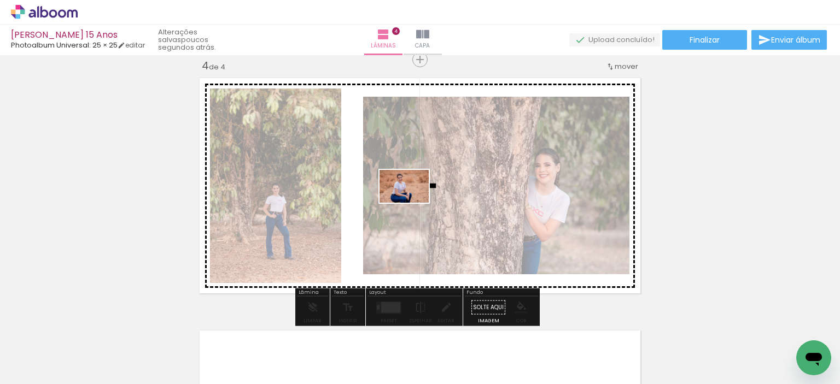
drag, startPoint x: 476, startPoint y: 348, endPoint x: 412, endPoint y: 203, distance: 158.7
click at [412, 203] on quentale-workspace at bounding box center [420, 192] width 840 height 384
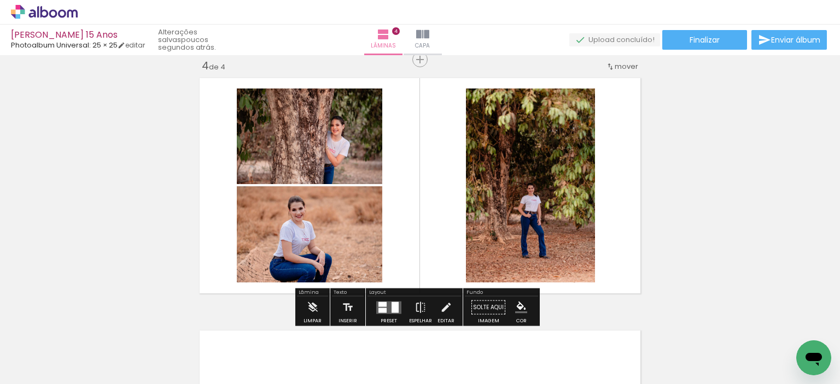
click at [395, 309] on div at bounding box center [395, 307] width 7 height 11
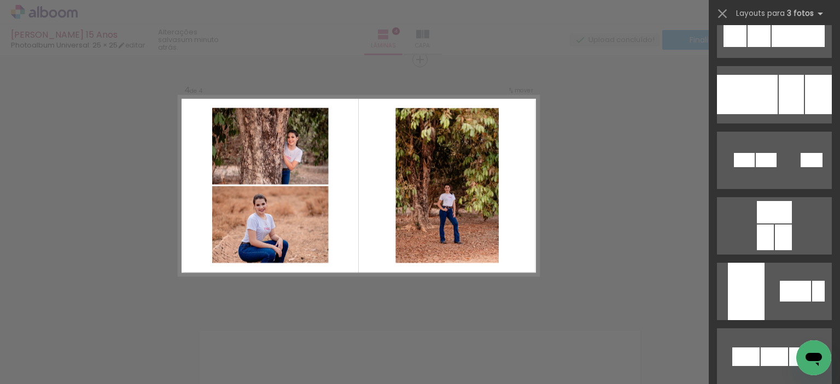
scroll to position [3398, 0]
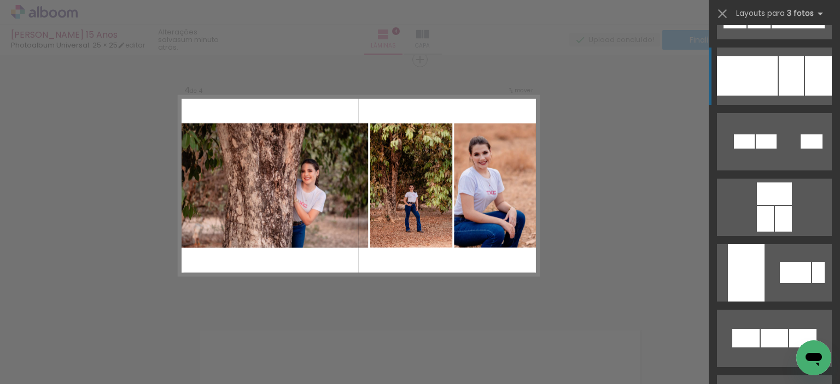
click at [798, 86] on div at bounding box center [791, 75] width 25 height 39
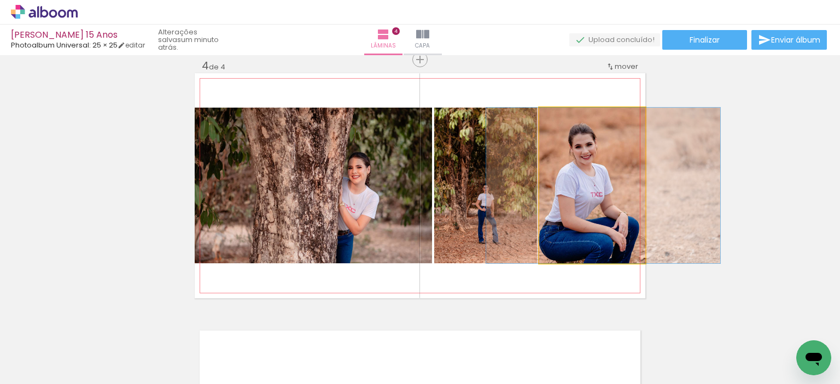
drag, startPoint x: 595, startPoint y: 200, endPoint x: 606, endPoint y: 199, distance: 11.0
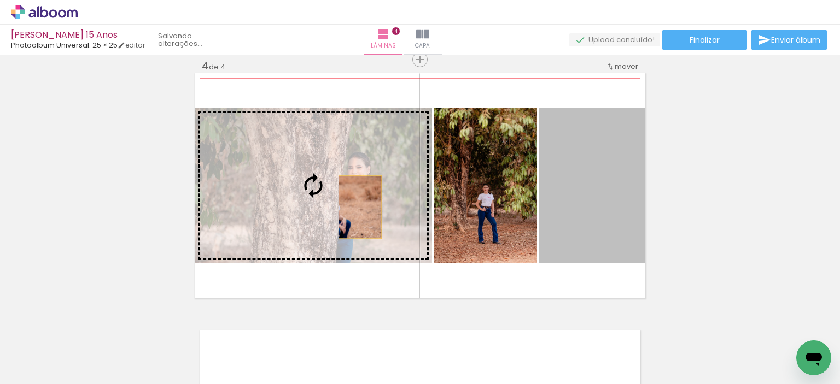
drag, startPoint x: 606, startPoint y: 199, endPoint x: 356, endPoint y: 207, distance: 250.0
click at [0, 0] on slot at bounding box center [0, 0] width 0 height 0
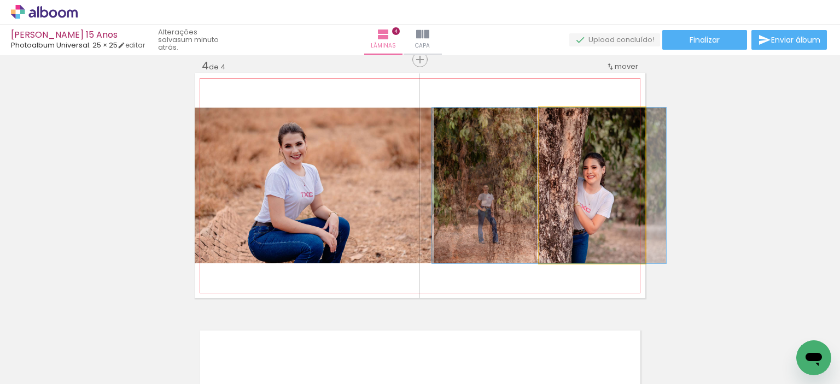
drag, startPoint x: 580, startPoint y: 212, endPoint x: 536, endPoint y: 212, distance: 43.2
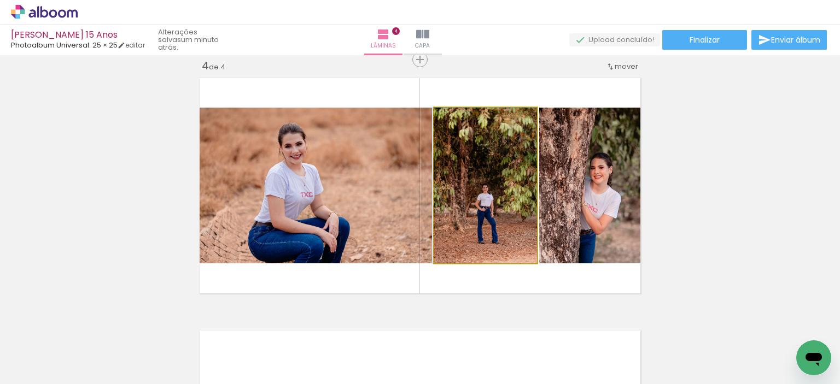
drag, startPoint x: 509, startPoint y: 215, endPoint x: 503, endPoint y: 215, distance: 6.6
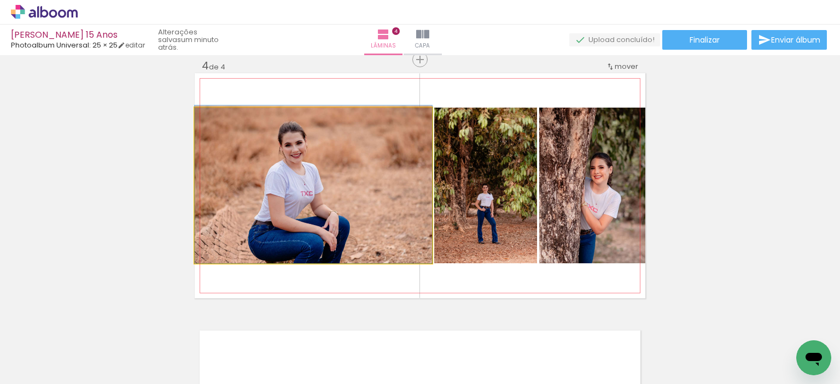
drag, startPoint x: 348, startPoint y: 220, endPoint x: 352, endPoint y: 201, distance: 20.1
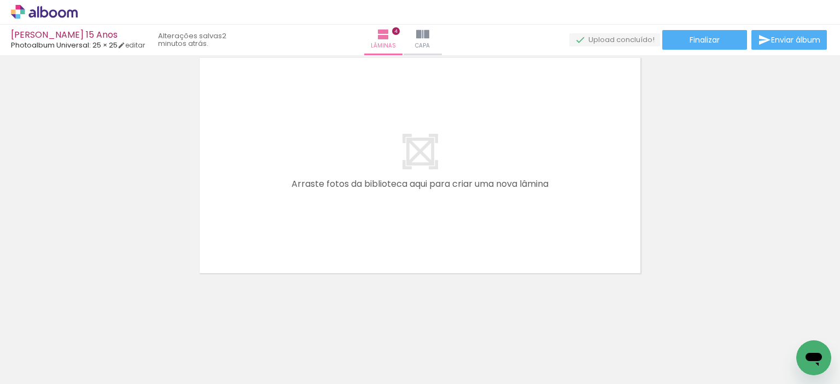
scroll to position [0, 477]
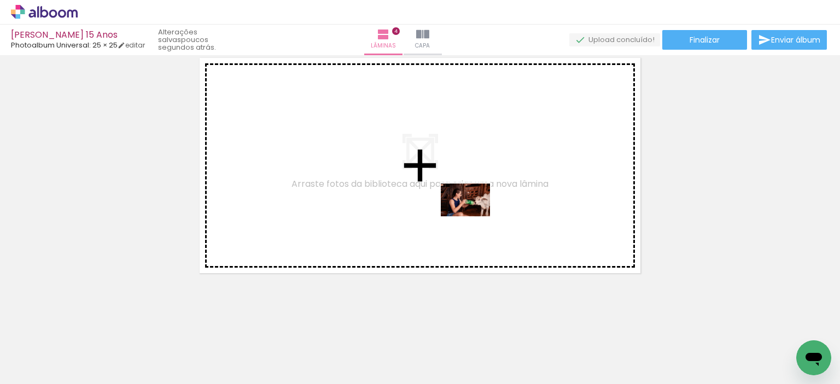
drag, startPoint x: 482, startPoint y: 347, endPoint x: 474, endPoint y: 217, distance: 131.0
click at [474, 217] on quentale-workspace at bounding box center [420, 192] width 840 height 384
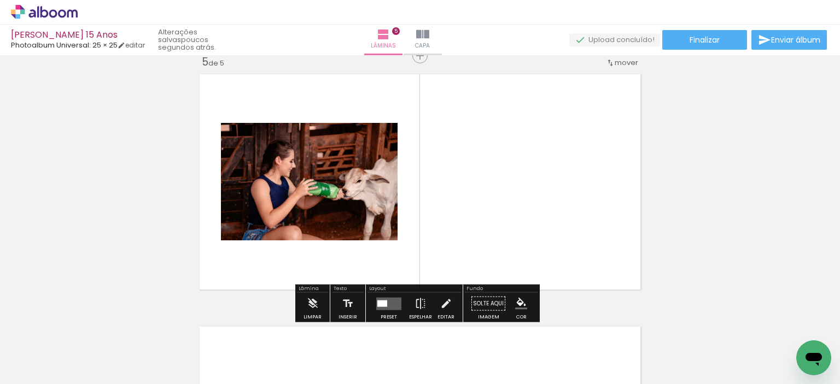
scroll to position [1024, 0]
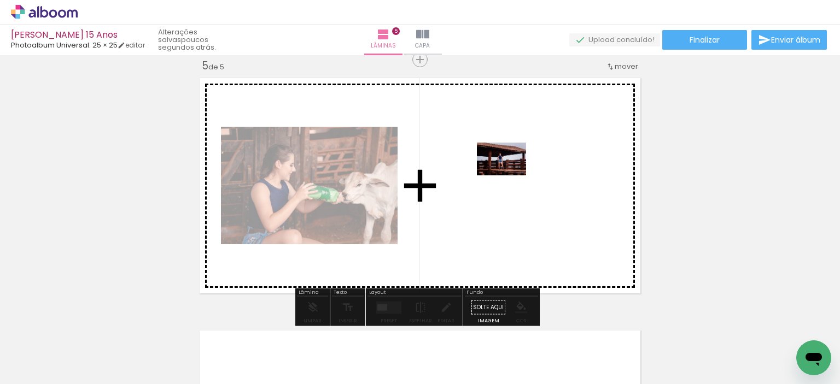
drag, startPoint x: 558, startPoint y: 334, endPoint x: 510, endPoint y: 176, distance: 165.7
click at [510, 176] on quentale-workspace at bounding box center [420, 192] width 840 height 384
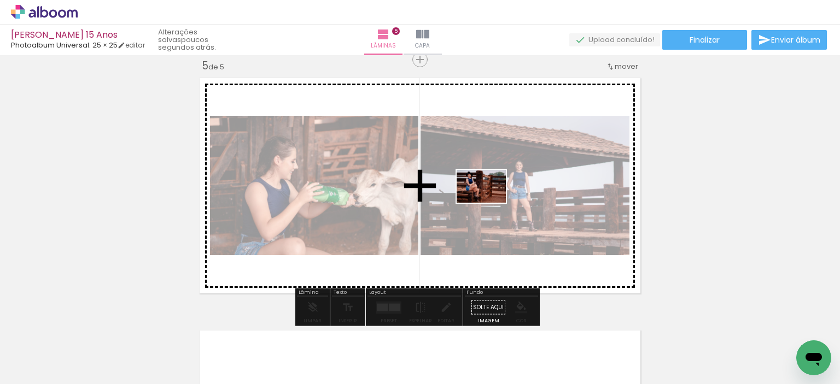
drag, startPoint x: 595, startPoint y: 353, endPoint x: 489, endPoint y: 203, distance: 183.3
click at [489, 203] on quentale-workspace at bounding box center [420, 192] width 840 height 384
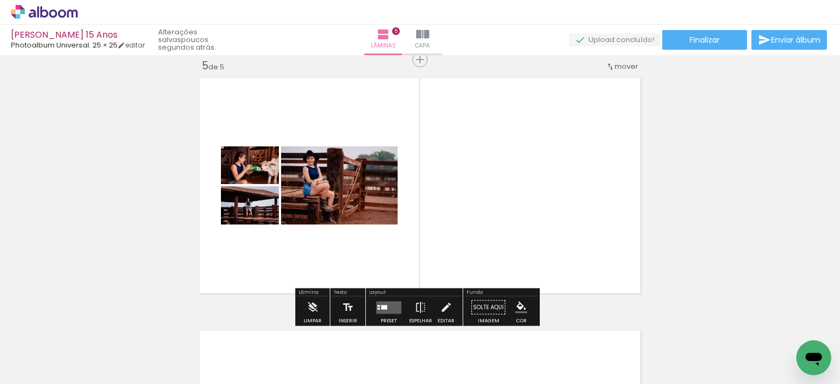
scroll to position [0, 0]
click at [387, 303] on quentale-layouter at bounding box center [388, 307] width 25 height 13
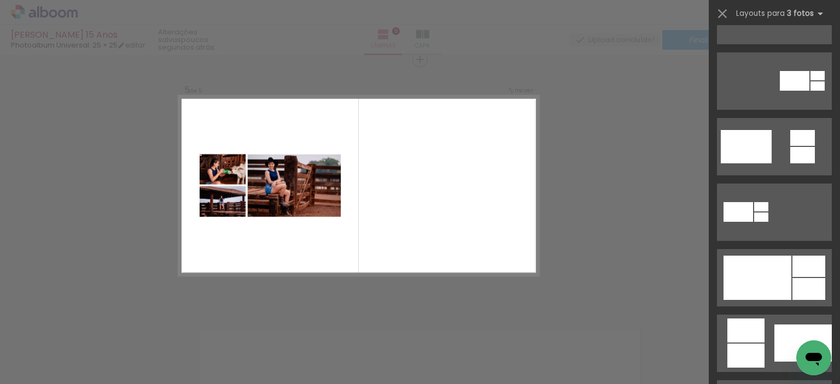
scroll to position [486, 0]
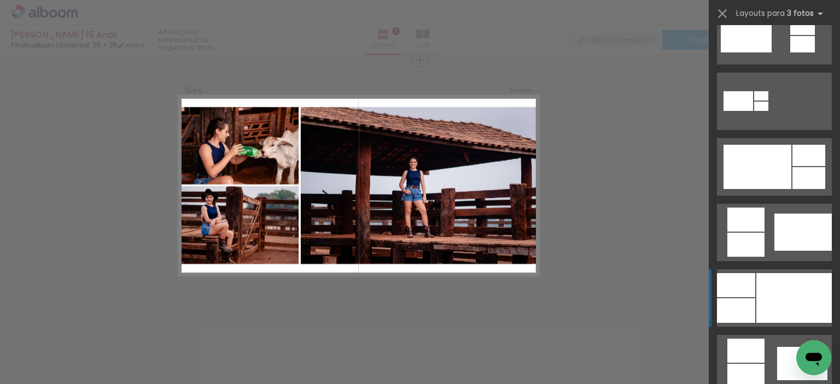
click at [771, 288] on div at bounding box center [793, 298] width 75 height 50
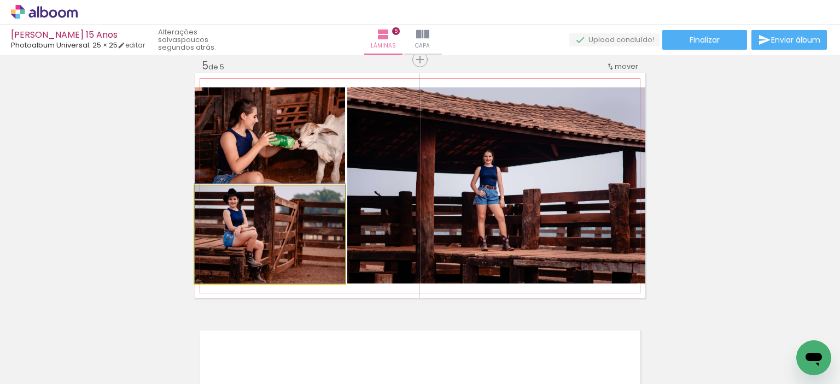
drag, startPoint x: 296, startPoint y: 233, endPoint x: 290, endPoint y: 212, distance: 22.2
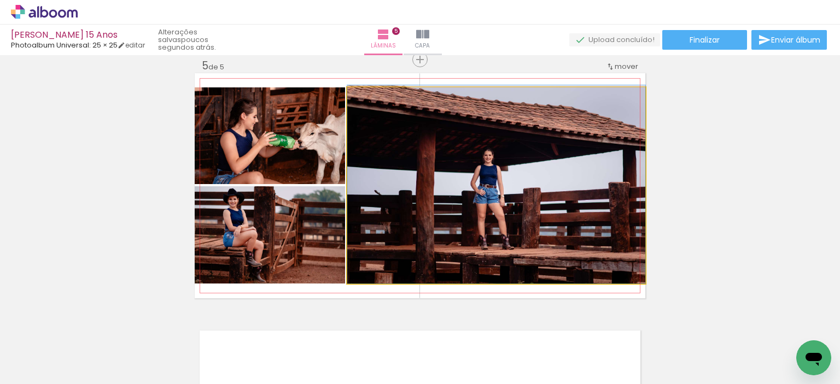
drag, startPoint x: 515, startPoint y: 210, endPoint x: 516, endPoint y: 192, distance: 17.6
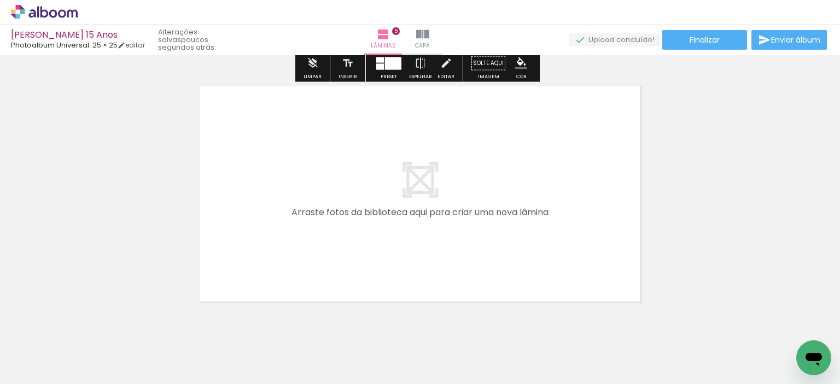
scroll to position [1294, 0]
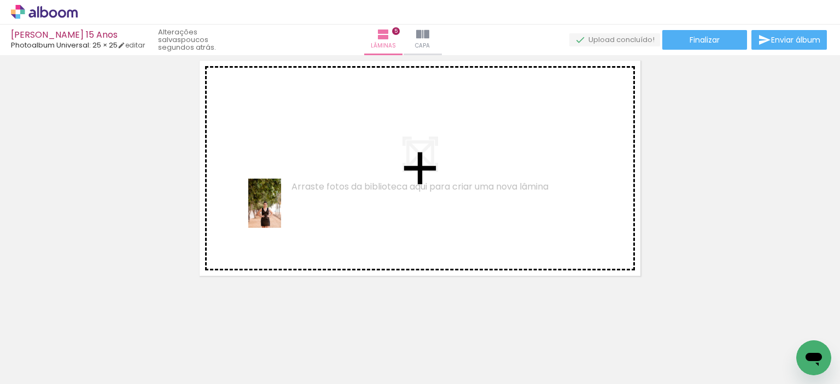
drag, startPoint x: 168, startPoint y: 350, endPoint x: 250, endPoint y: 287, distance: 103.6
click at [289, 207] on quentale-workspace at bounding box center [420, 192] width 840 height 384
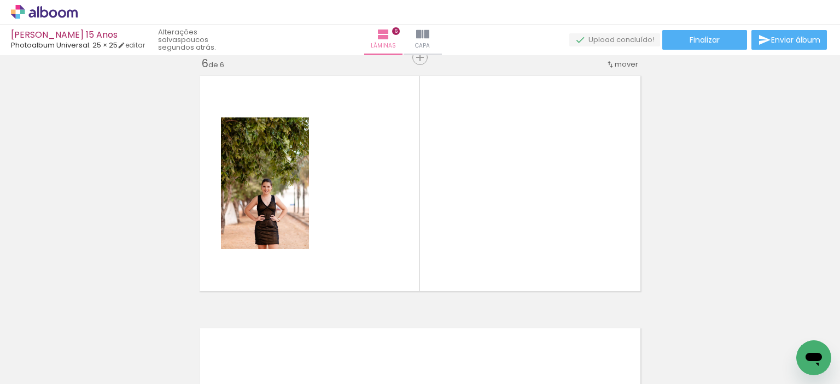
scroll to position [1277, 0]
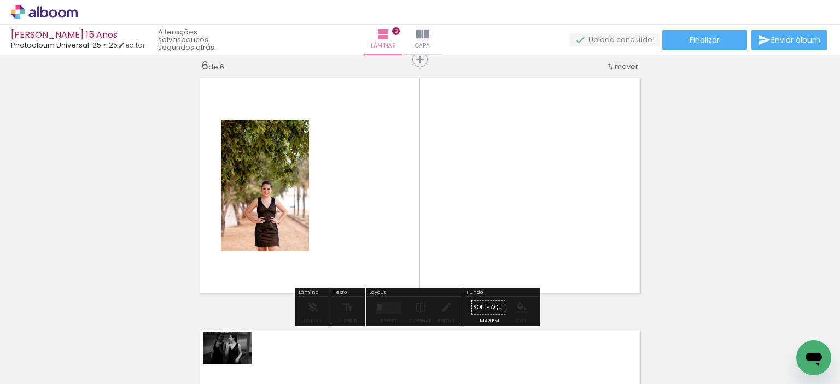
drag, startPoint x: 240, startPoint y: 349, endPoint x: 236, endPoint y: 365, distance: 15.9
click at [236, 365] on div at bounding box center [232, 348] width 54 height 36
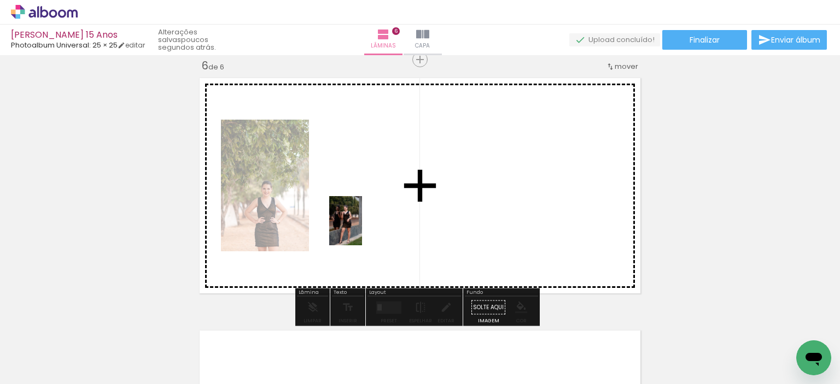
drag, startPoint x: 296, startPoint y: 361, endPoint x: 367, endPoint y: 222, distance: 156.5
click at [367, 222] on quentale-workspace at bounding box center [420, 192] width 840 height 384
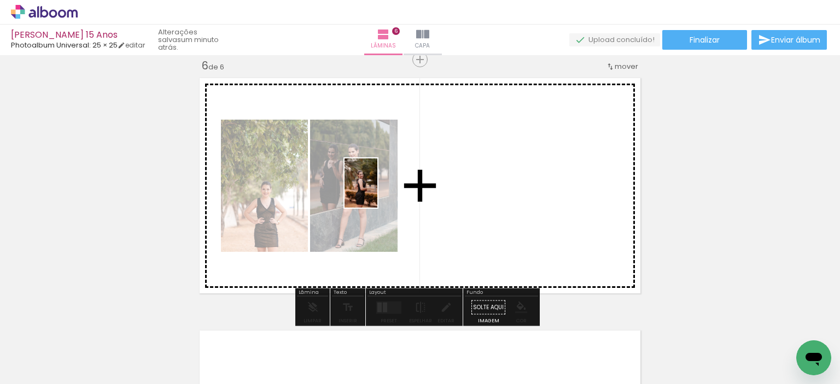
drag, startPoint x: 116, startPoint y: 353, endPoint x: 381, endPoint y: 190, distance: 311.1
click at [381, 190] on quentale-workspace at bounding box center [420, 192] width 840 height 384
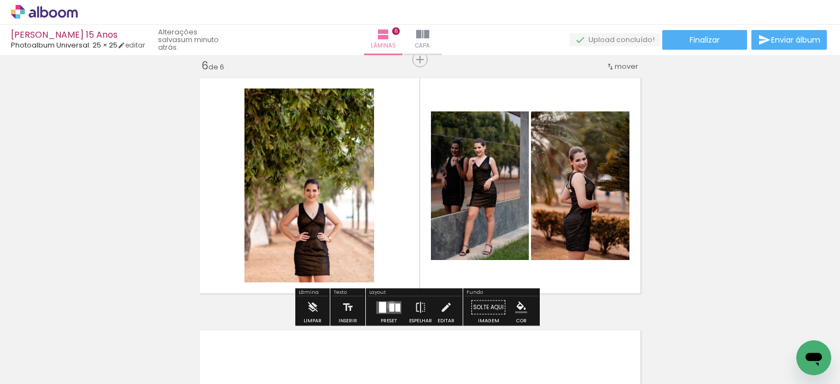
click at [389, 306] on div at bounding box center [391, 307] width 5 height 8
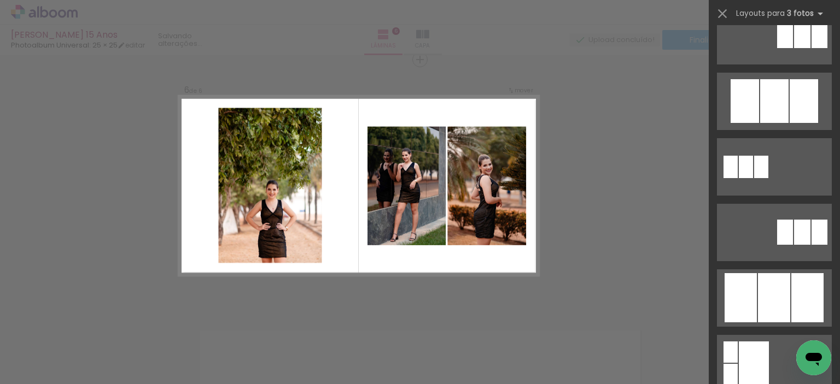
scroll to position [0, 0]
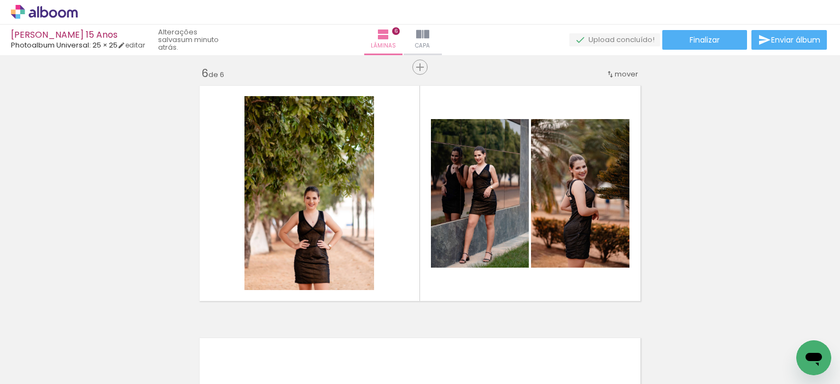
scroll to position [1290, 0]
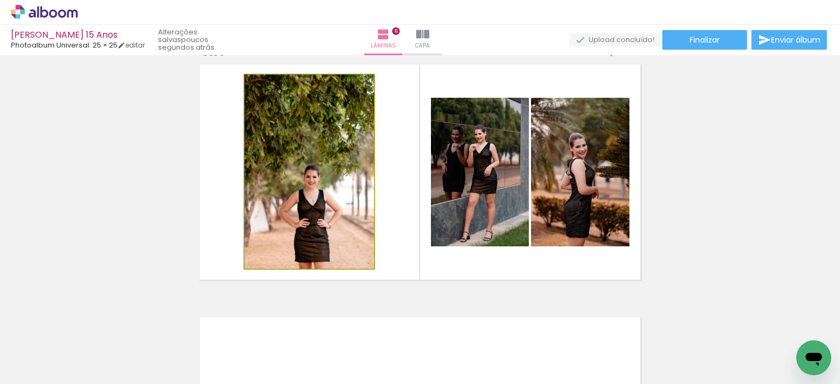
drag, startPoint x: 335, startPoint y: 194, endPoint x: 339, endPoint y: 179, distance: 15.3
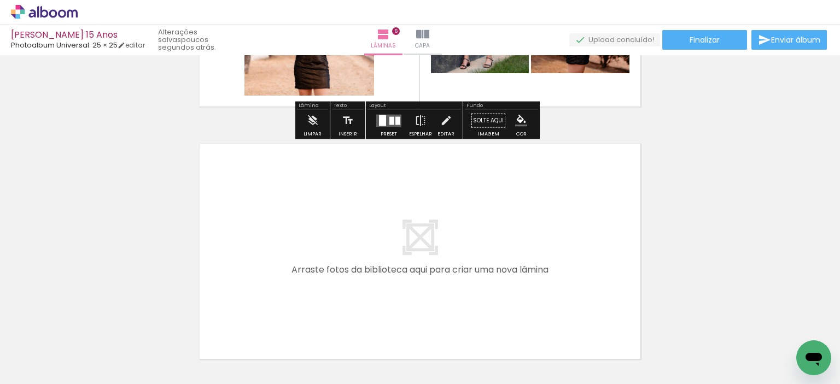
scroll to position [1550, 0]
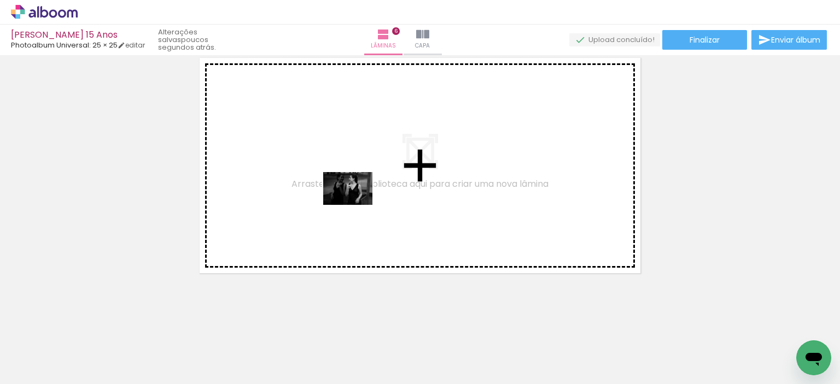
drag, startPoint x: 234, startPoint y: 348, endPoint x: 356, endPoint y: 205, distance: 188.1
click at [356, 205] on quentale-workspace at bounding box center [420, 192] width 840 height 384
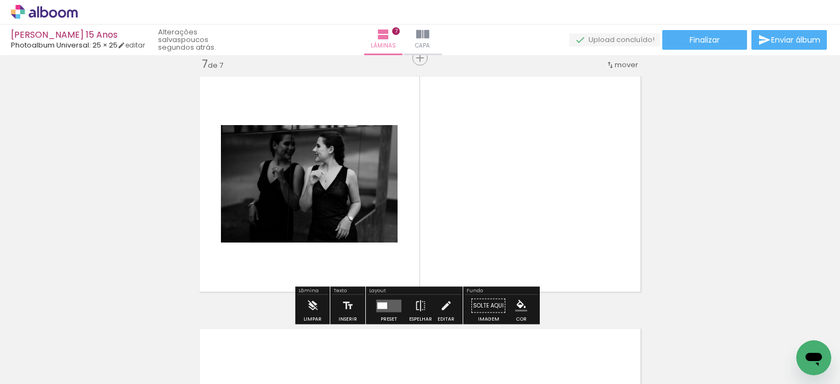
scroll to position [1529, 0]
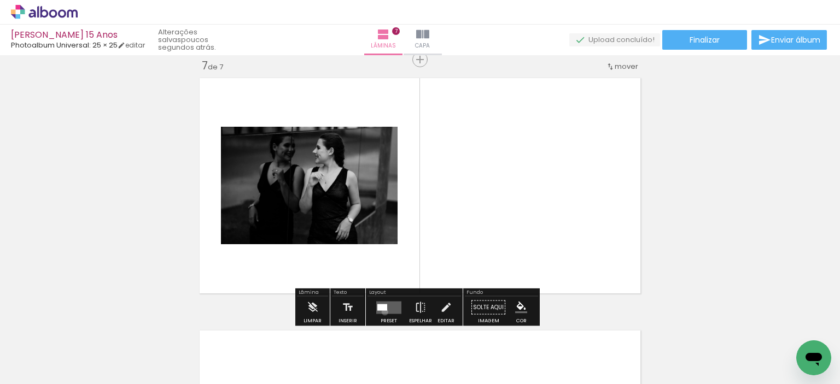
drag, startPoint x: 382, startPoint y: 312, endPoint x: 403, endPoint y: 308, distance: 21.1
click at [383, 312] on quentale-layouter at bounding box center [388, 307] width 25 height 13
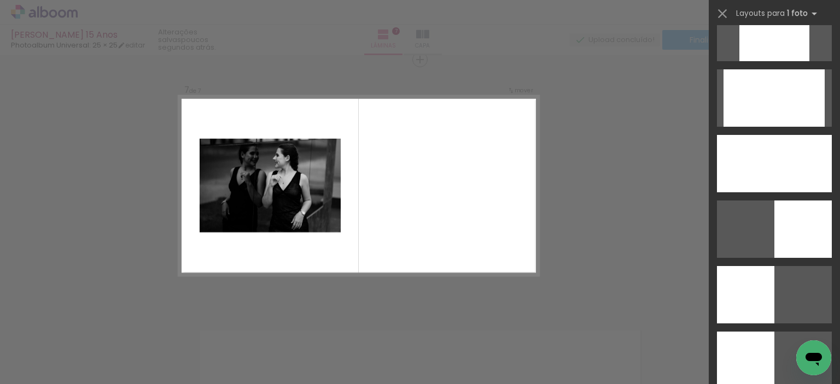
scroll to position [691, 0]
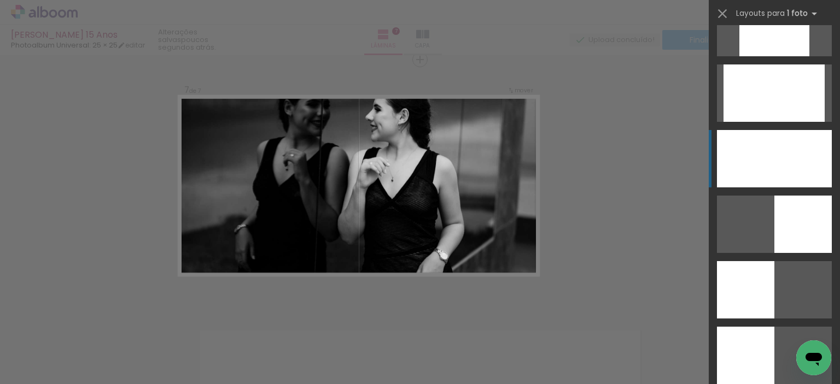
click at [802, 150] on div at bounding box center [774, 158] width 115 height 57
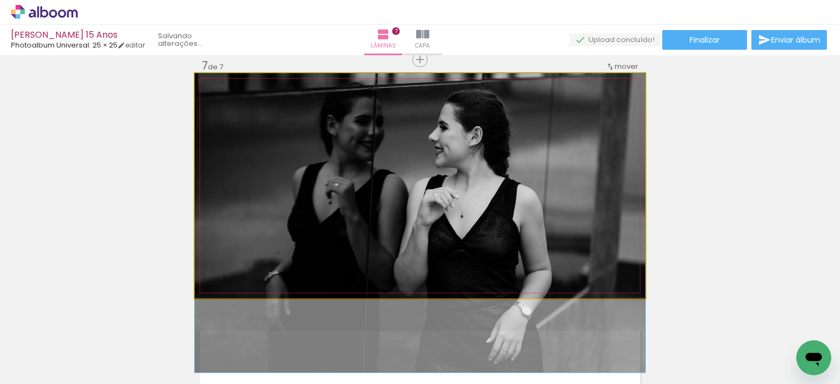
drag, startPoint x: 581, startPoint y: 175, endPoint x: 580, endPoint y: 212, distance: 37.2
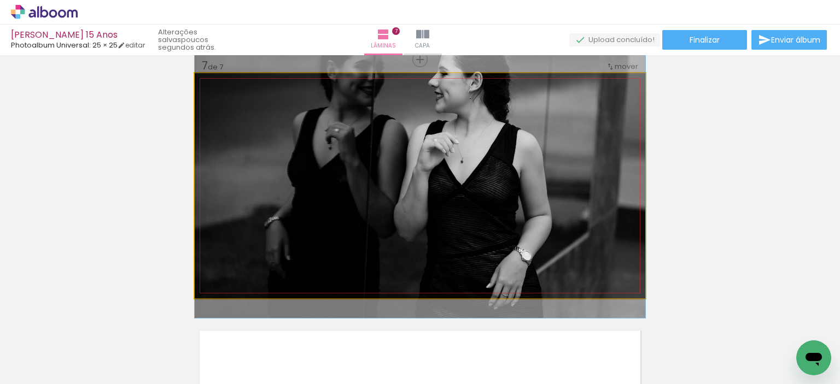
drag, startPoint x: 549, startPoint y: 166, endPoint x: 556, endPoint y: 111, distance: 55.1
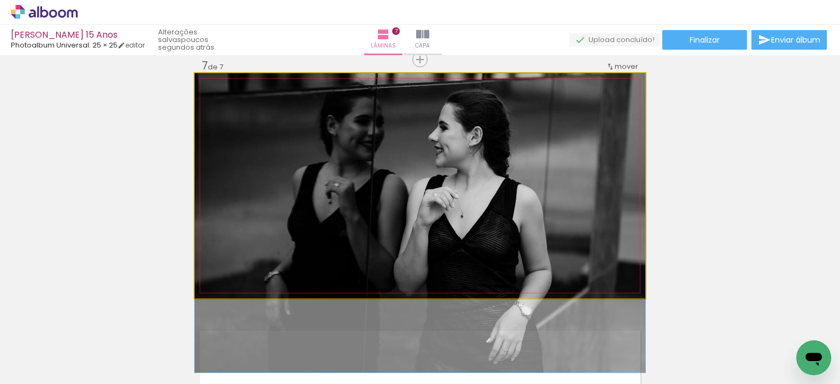
drag, startPoint x: 546, startPoint y: 167, endPoint x: 550, endPoint y: 236, distance: 69.6
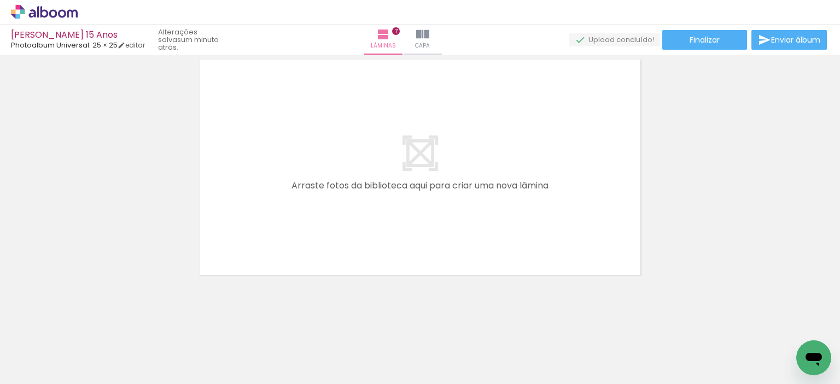
scroll to position [0, 477]
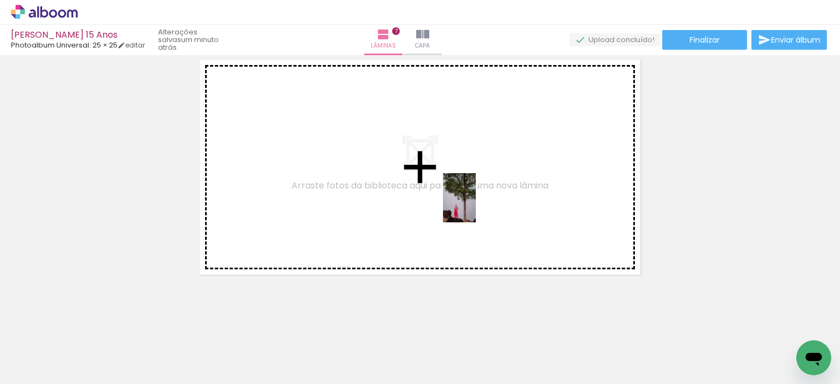
drag, startPoint x: 674, startPoint y: 343, endPoint x: 476, endPoint y: 206, distance: 241.3
click at [476, 206] on quentale-workspace at bounding box center [420, 192] width 840 height 384
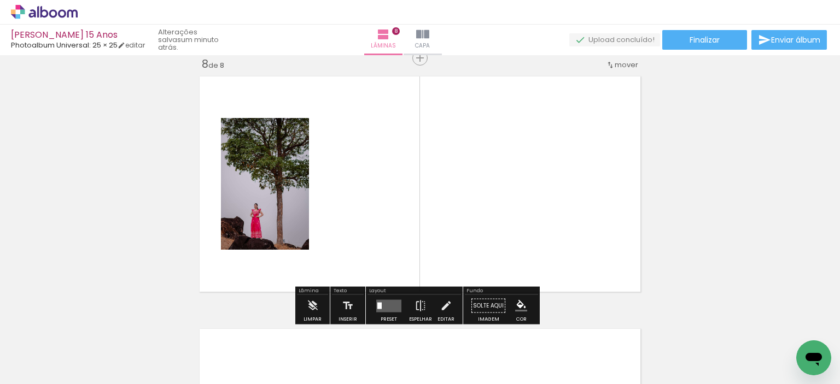
scroll to position [1782, 0]
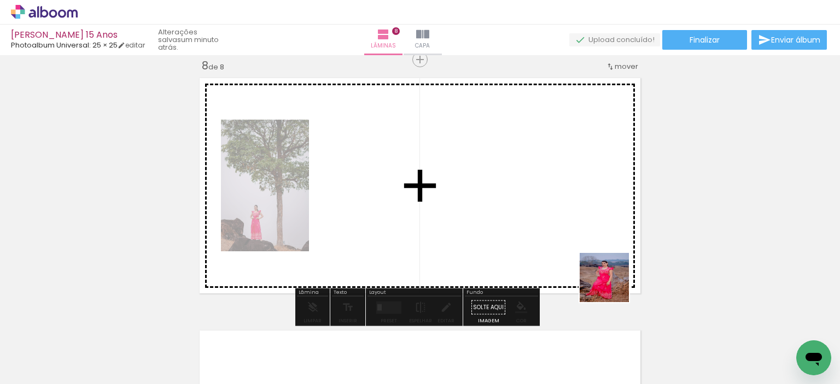
drag, startPoint x: 728, startPoint y: 347, endPoint x: 500, endPoint y: 224, distance: 258.8
click at [500, 224] on quentale-workspace at bounding box center [420, 192] width 840 height 384
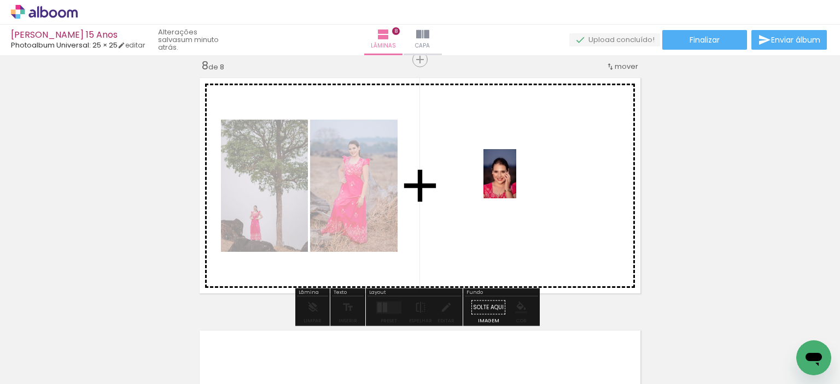
drag, startPoint x: 791, startPoint y: 336, endPoint x: 516, endPoint y: 182, distance: 315.3
click at [516, 182] on quentale-workspace at bounding box center [420, 192] width 840 height 384
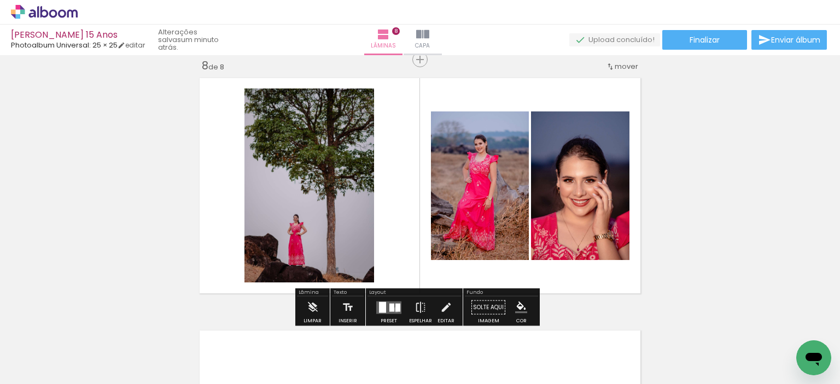
click at [395, 309] on div at bounding box center [397, 307] width 5 height 8
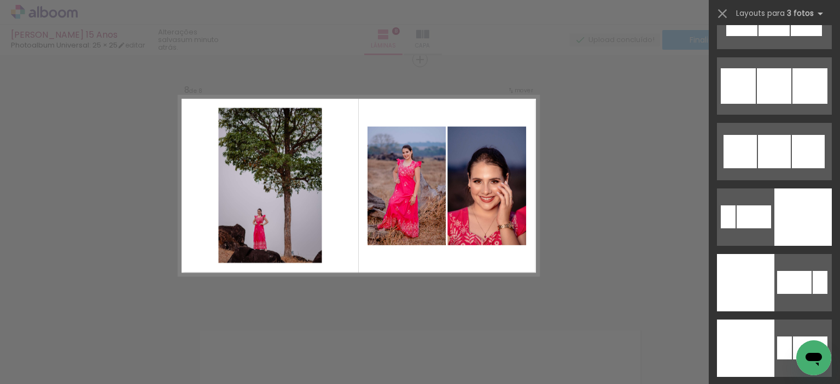
scroll to position [4541, 0]
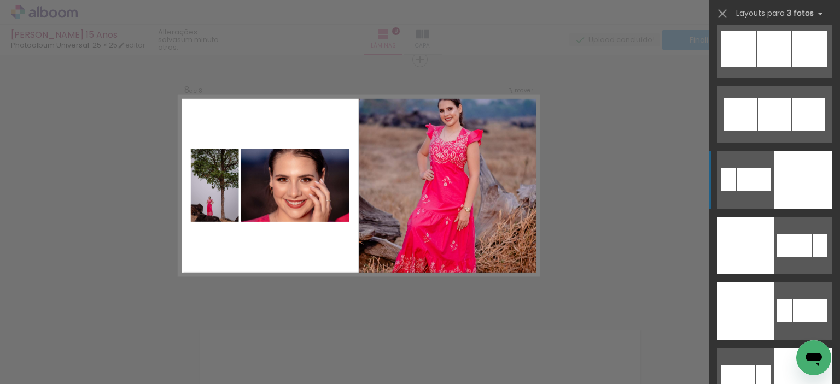
click at [797, 181] on div at bounding box center [802, 179] width 57 height 57
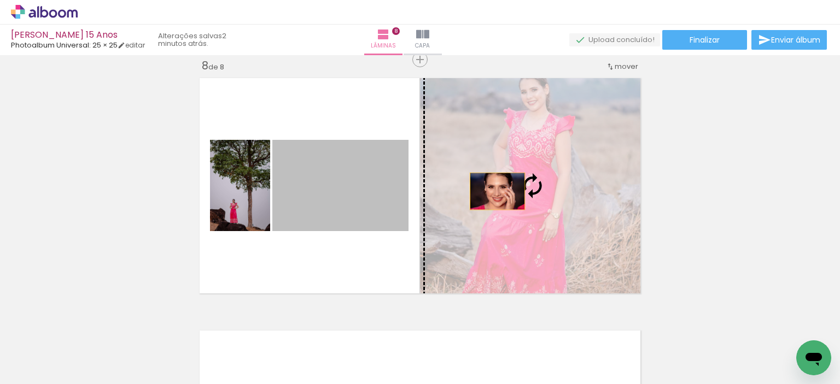
drag, startPoint x: 354, startPoint y: 206, endPoint x: 493, endPoint y: 191, distance: 139.6
click at [0, 0] on slot at bounding box center [0, 0] width 0 height 0
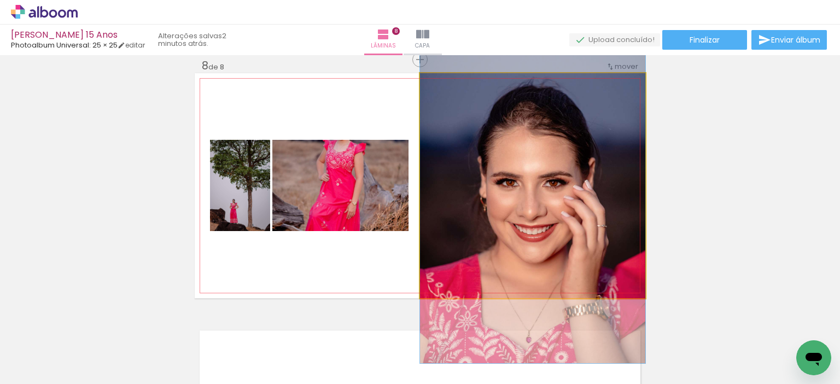
drag, startPoint x: 545, startPoint y: 215, endPoint x: 560, endPoint y: 219, distance: 15.7
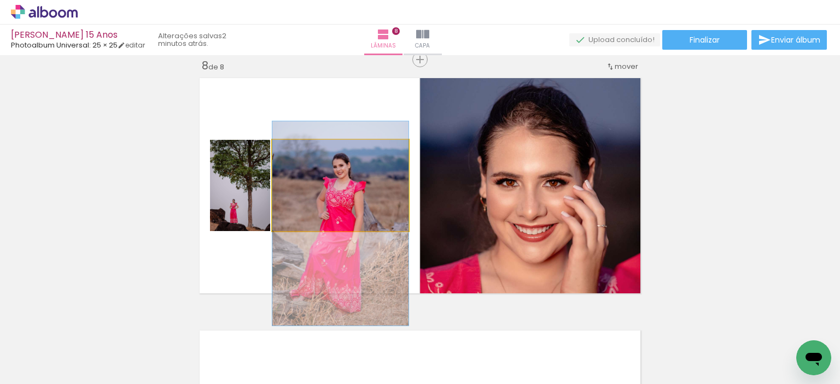
drag, startPoint x: 337, startPoint y: 193, endPoint x: 333, endPoint y: 231, distance: 38.5
click at [333, 231] on quentale-layouter at bounding box center [420, 185] width 451 height 225
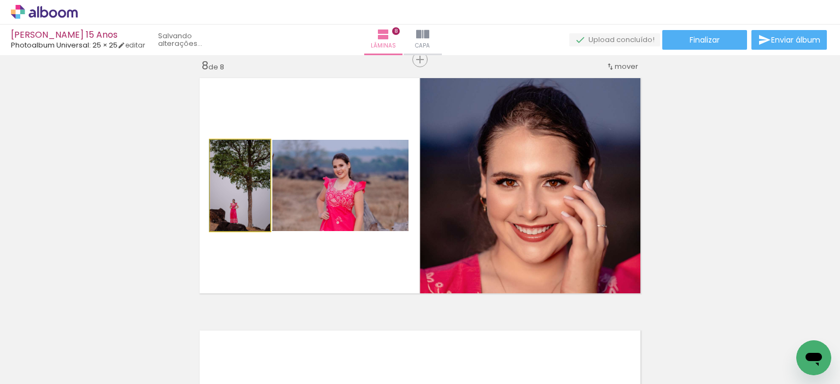
drag, startPoint x: 238, startPoint y: 201, endPoint x: 232, endPoint y: 198, distance: 6.9
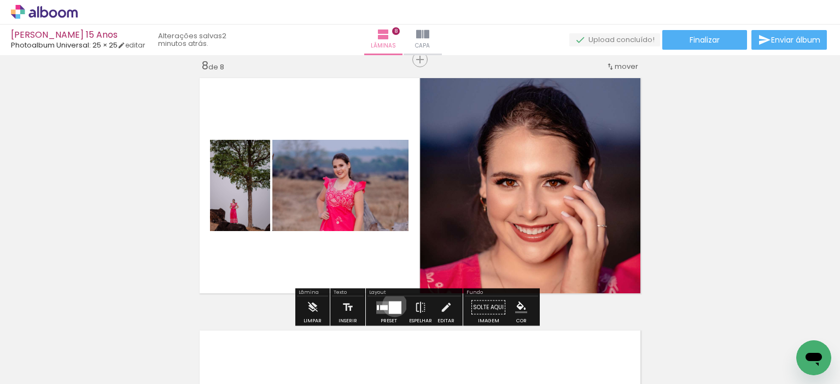
drag, startPoint x: 392, startPoint y: 305, endPoint x: 418, endPoint y: 293, distance: 28.9
click at [392, 305] on div at bounding box center [395, 307] width 13 height 13
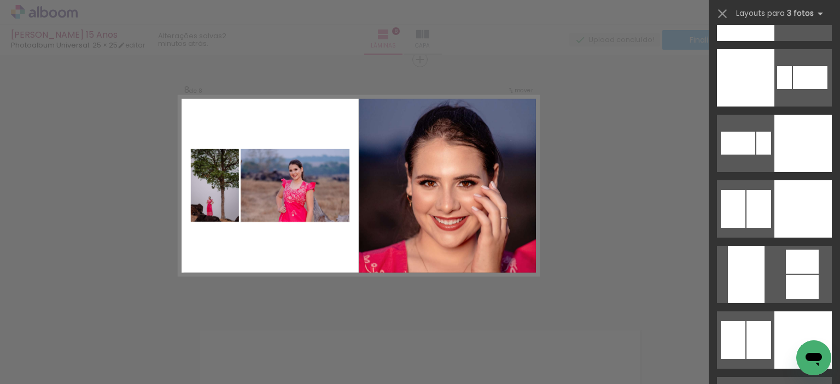
scroll to position [4829, 0]
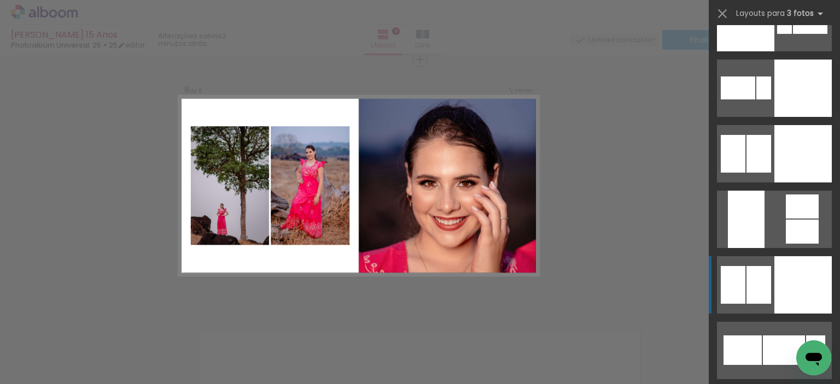
click at [798, 283] on div at bounding box center [802, 284] width 57 height 57
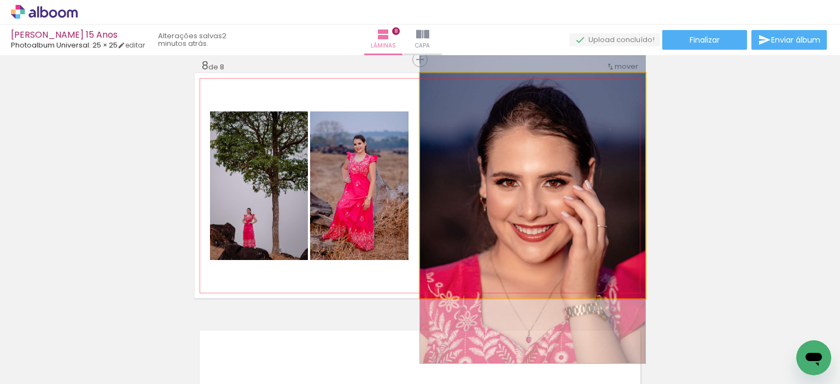
click at [580, 215] on quentale-photo at bounding box center [532, 185] width 225 height 225
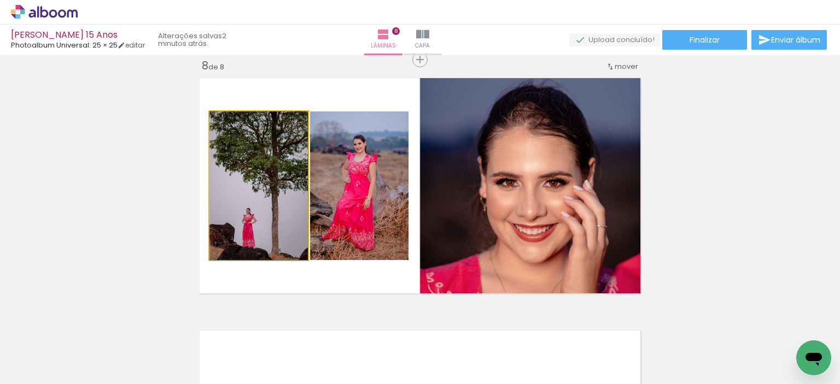
drag, startPoint x: 273, startPoint y: 197, endPoint x: 262, endPoint y: 186, distance: 15.1
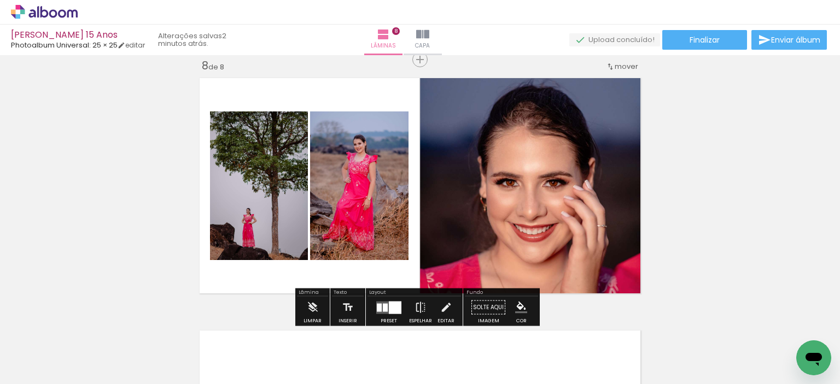
click at [389, 309] on div at bounding box center [395, 307] width 13 height 13
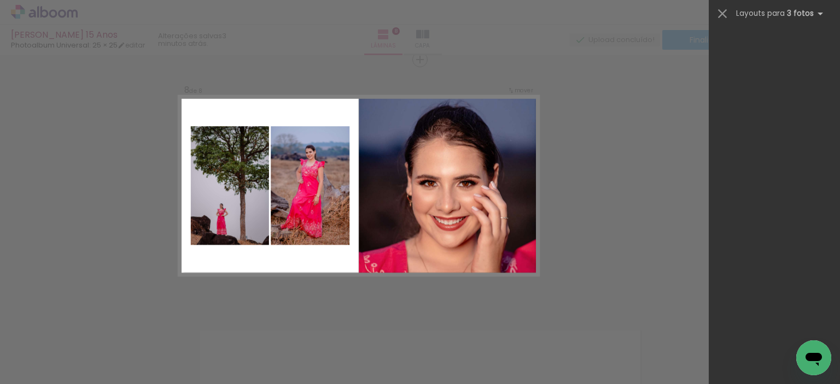
scroll to position [5052, 0]
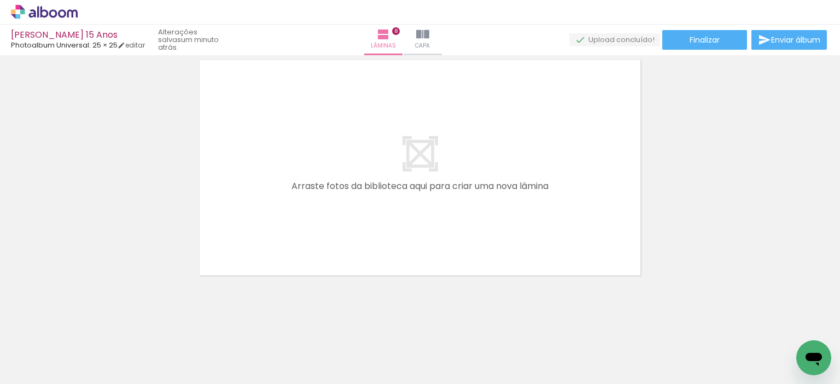
scroll to position [0, 1148]
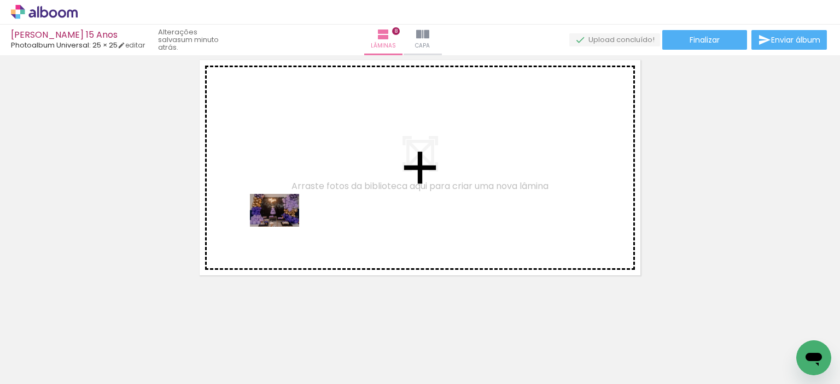
drag, startPoint x: 188, startPoint y: 349, endPoint x: 290, endPoint y: 219, distance: 165.2
click at [290, 219] on quentale-workspace at bounding box center [420, 192] width 840 height 384
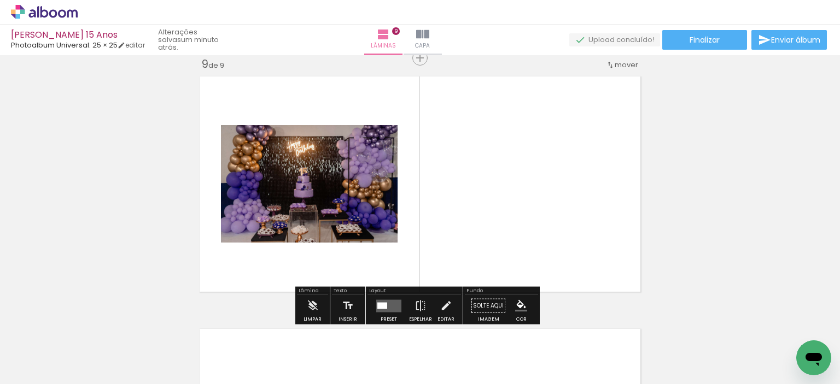
scroll to position [2035, 0]
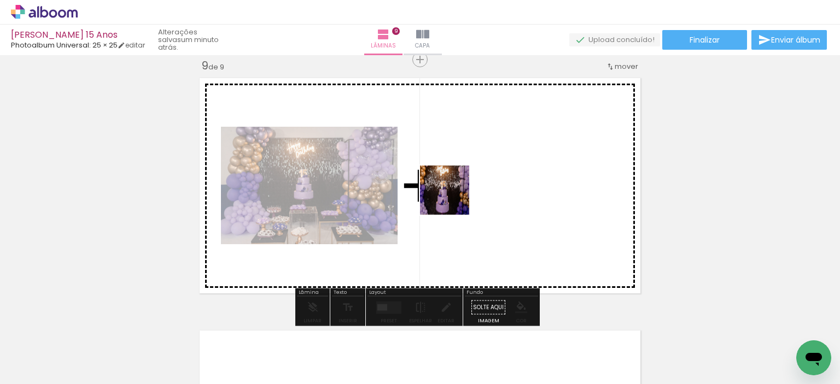
drag, startPoint x: 259, startPoint y: 352, endPoint x: 473, endPoint y: 185, distance: 271.6
click at [473, 185] on quentale-workspace at bounding box center [420, 192] width 840 height 384
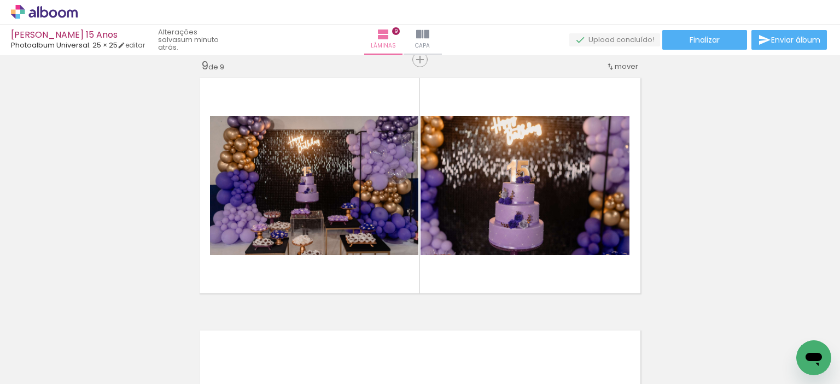
scroll to position [0, 1091]
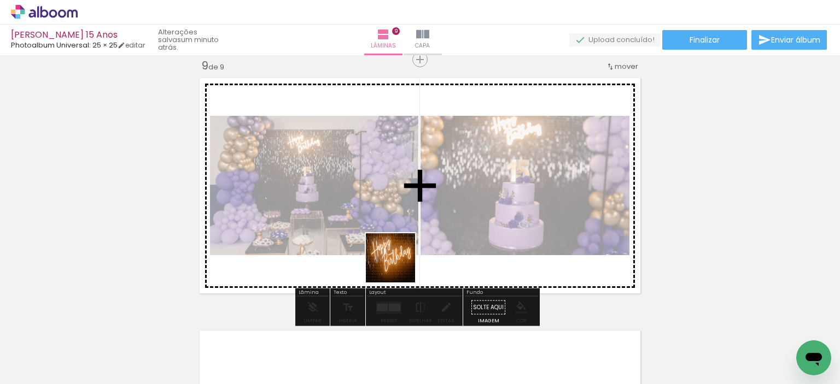
drag, startPoint x: 372, startPoint y: 347, endPoint x: 416, endPoint y: 246, distance: 110.5
click at [416, 246] on quentale-workspace at bounding box center [420, 192] width 840 height 384
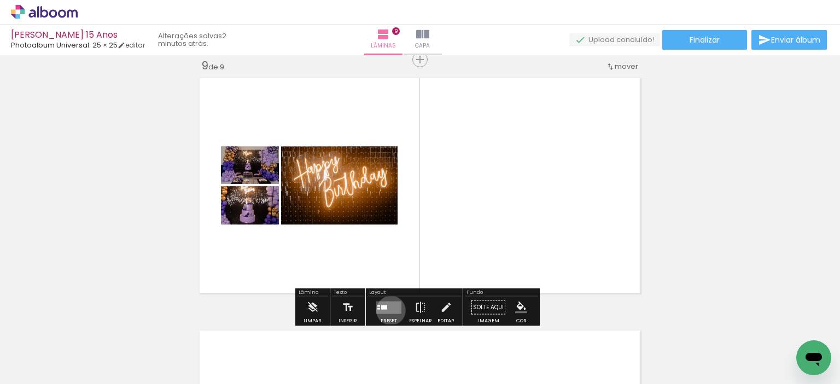
click at [388, 310] on quentale-layouter at bounding box center [388, 307] width 25 height 13
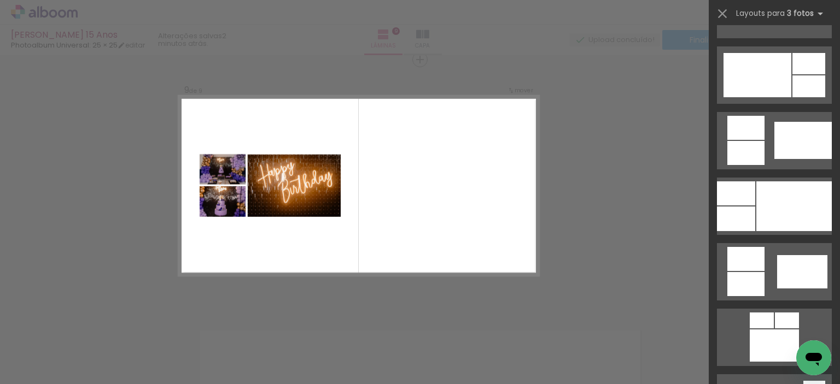
scroll to position [597, 0]
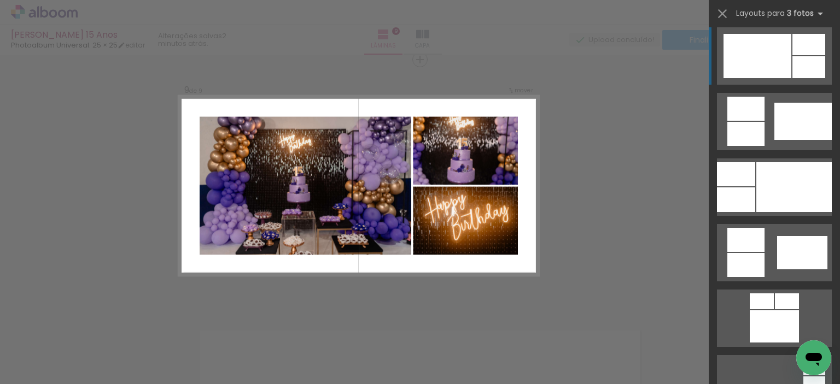
click at [805, 56] on div at bounding box center [808, 67] width 33 height 22
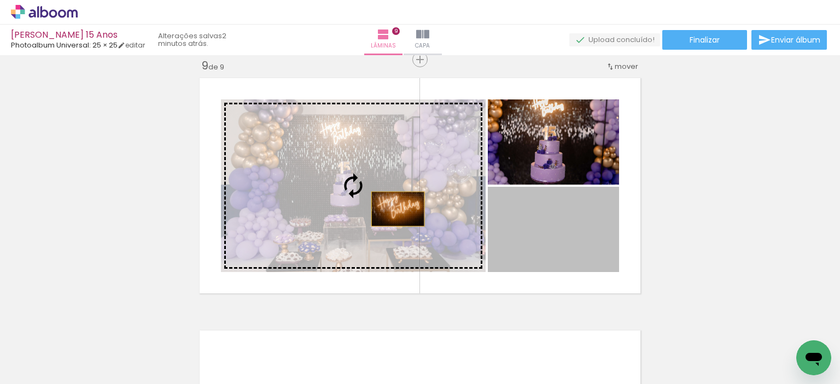
drag, startPoint x: 536, startPoint y: 225, endPoint x: 394, endPoint y: 209, distance: 143.0
click at [0, 0] on slot at bounding box center [0, 0] width 0 height 0
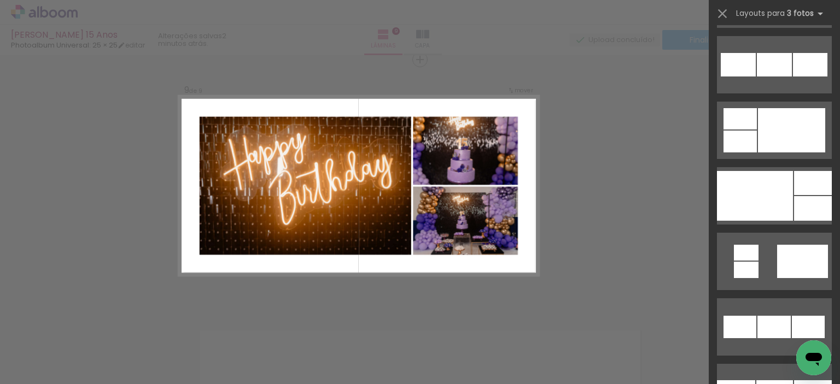
scroll to position [1149, 0]
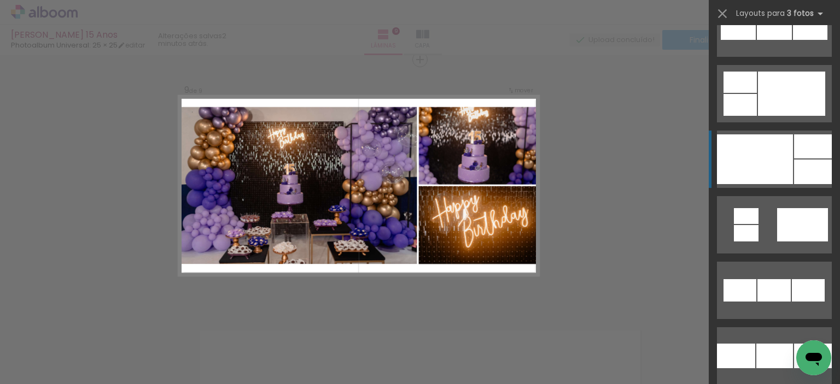
click at [783, 161] on div at bounding box center [755, 160] width 76 height 50
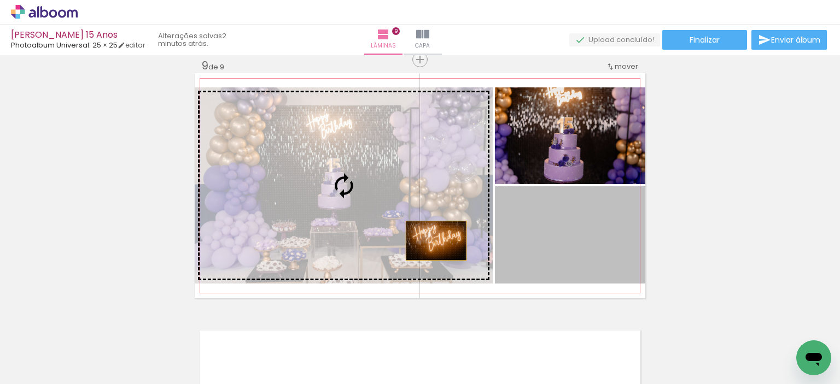
drag, startPoint x: 553, startPoint y: 255, endPoint x: 394, endPoint y: 220, distance: 163.5
click at [0, 0] on slot at bounding box center [0, 0] width 0 height 0
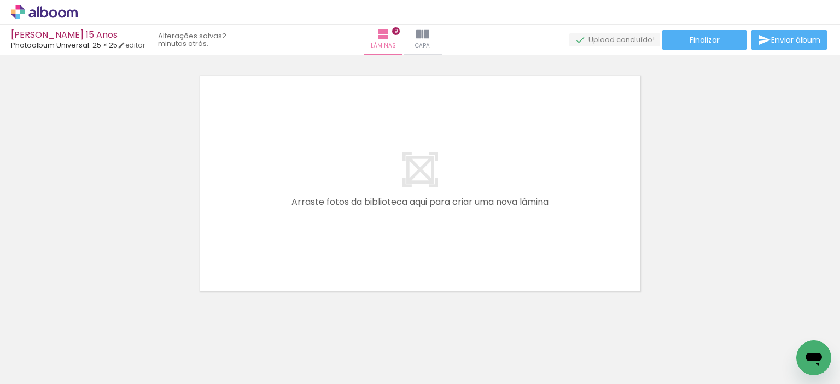
scroll to position [2307, 0]
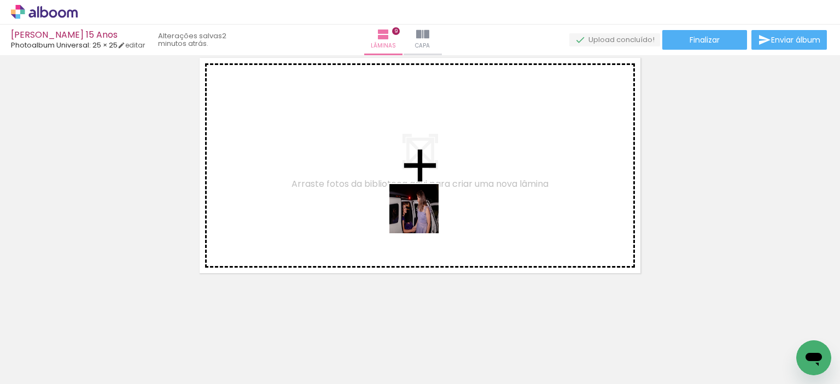
drag, startPoint x: 429, startPoint y: 359, endPoint x: 422, endPoint y: 214, distance: 145.1
click at [422, 214] on quentale-workspace at bounding box center [420, 192] width 840 height 384
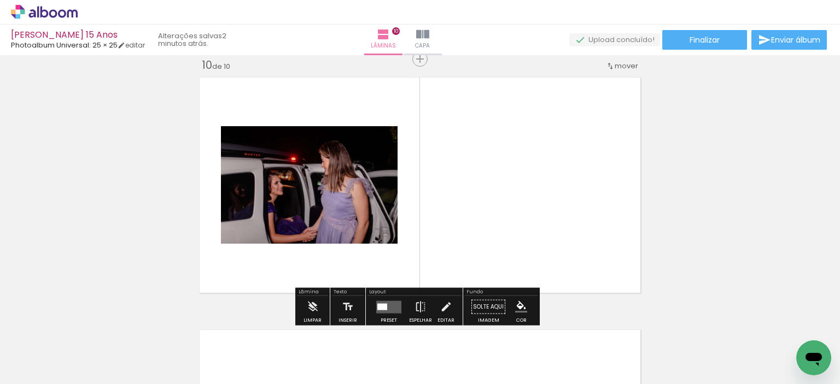
scroll to position [2287, 0]
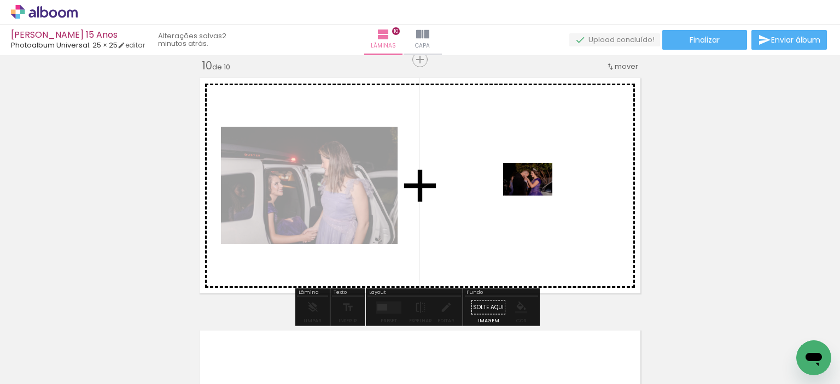
drag, startPoint x: 498, startPoint y: 363, endPoint x: 536, endPoint y: 194, distance: 172.8
click at [536, 194] on quentale-workspace at bounding box center [420, 192] width 840 height 384
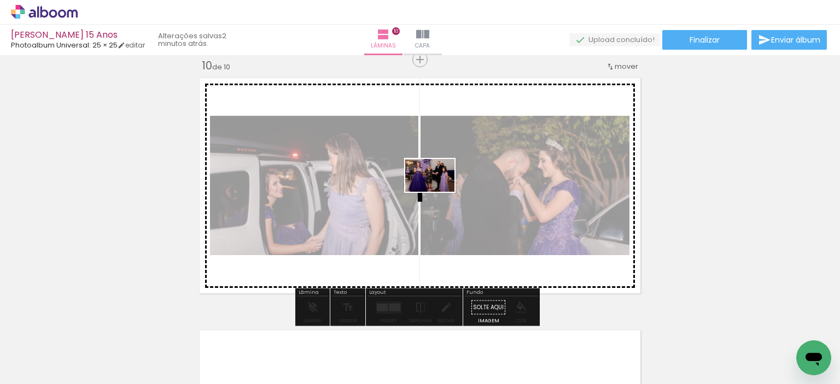
drag, startPoint x: 553, startPoint y: 364, endPoint x: 438, endPoint y: 192, distance: 207.0
click at [438, 192] on quentale-workspace at bounding box center [420, 192] width 840 height 384
